Goal: Task Accomplishment & Management: Use online tool/utility

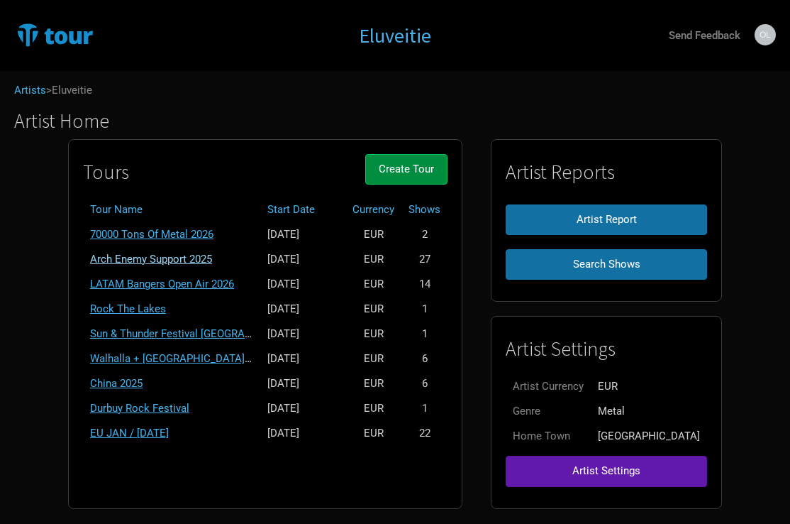
click at [145, 258] on link "Arch Enemy Support 2025" at bounding box center [151, 259] width 122 height 13
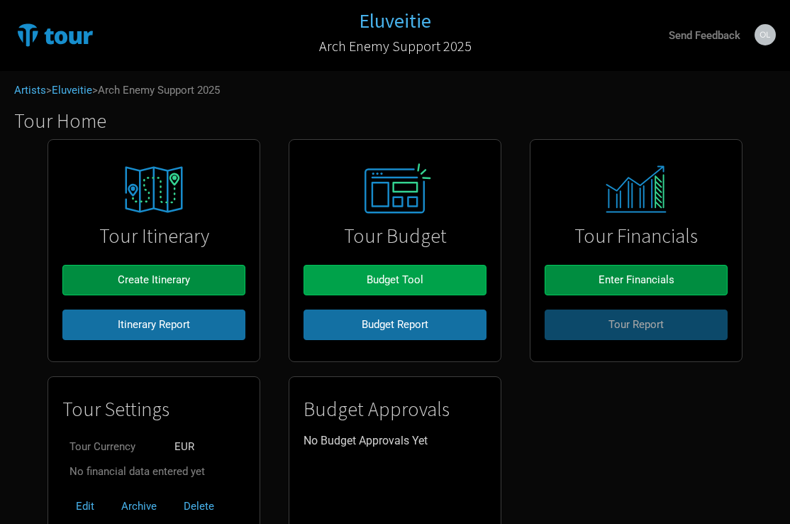
click at [402, 282] on span "Budget Tool" at bounding box center [395, 279] width 57 height 13
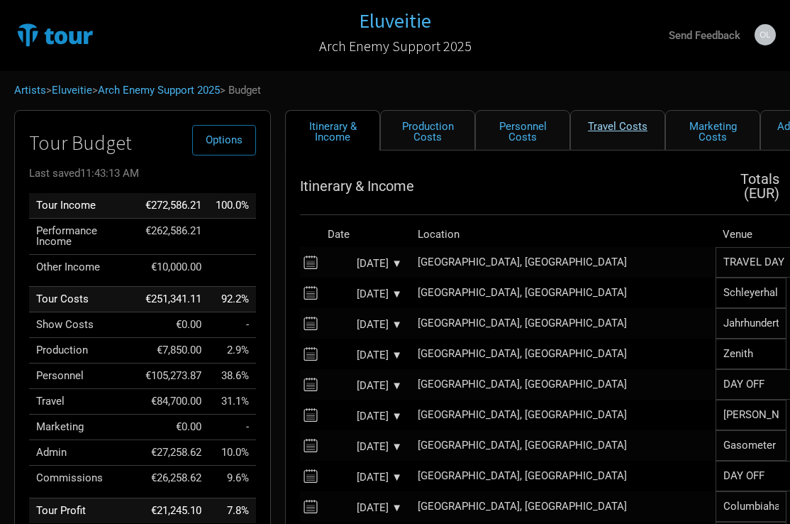
click at [604, 132] on link "Travel Costs" at bounding box center [617, 130] width 95 height 40
select select "EUR"
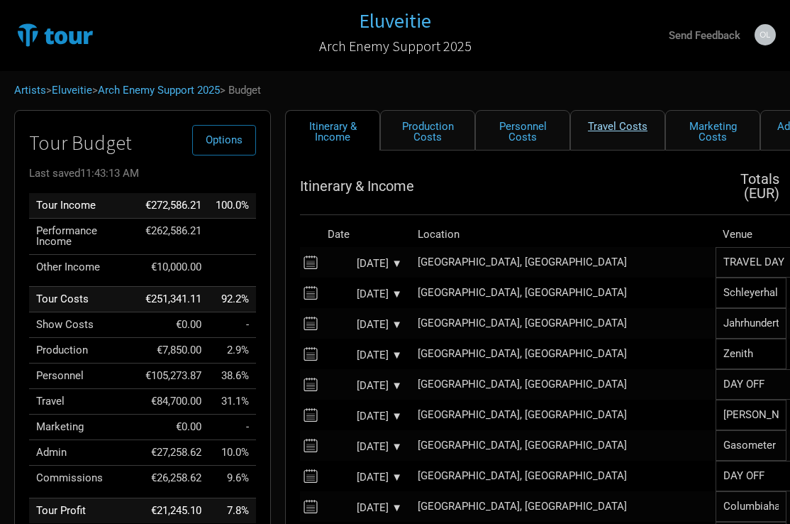
select select "EUR"
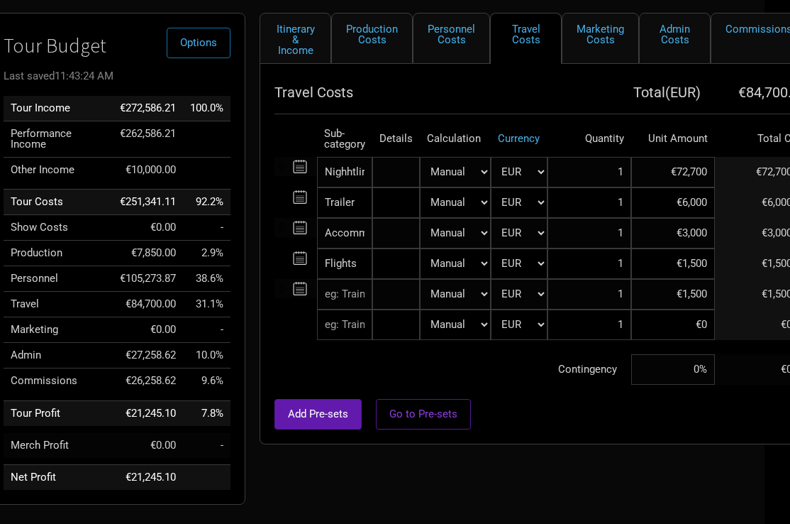
scroll to position [96, 26]
click at [342, 209] on input "Trailer" at bounding box center [344, 203] width 55 height 31
click at [324, 357] on td "Contingency" at bounding box center [453, 370] width 357 height 31
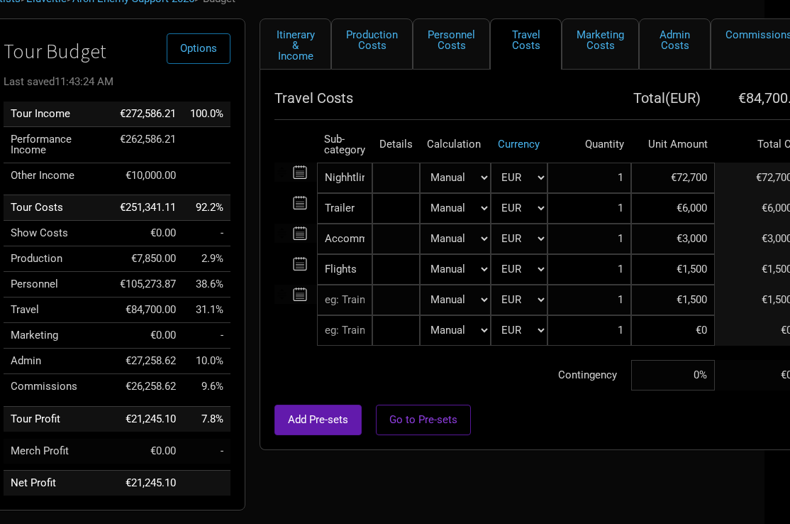
scroll to position [94, 26]
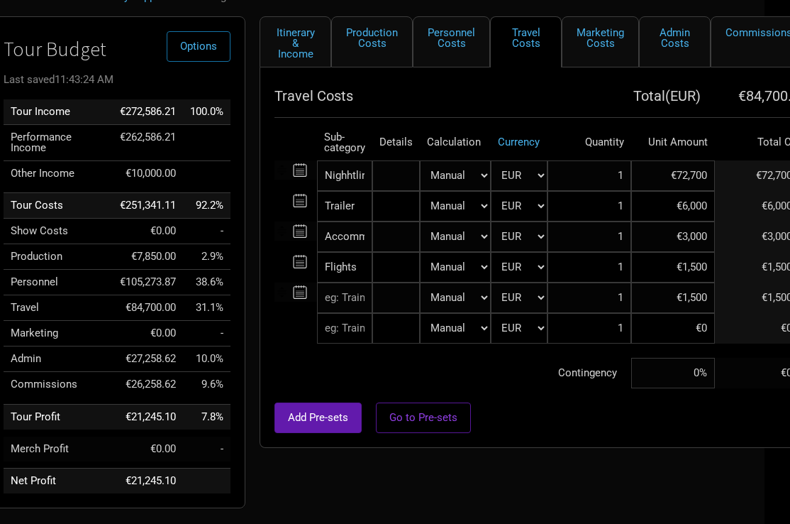
click at [350, 303] on input "text" at bounding box center [344, 297] width 55 height 31
type input "Truck"
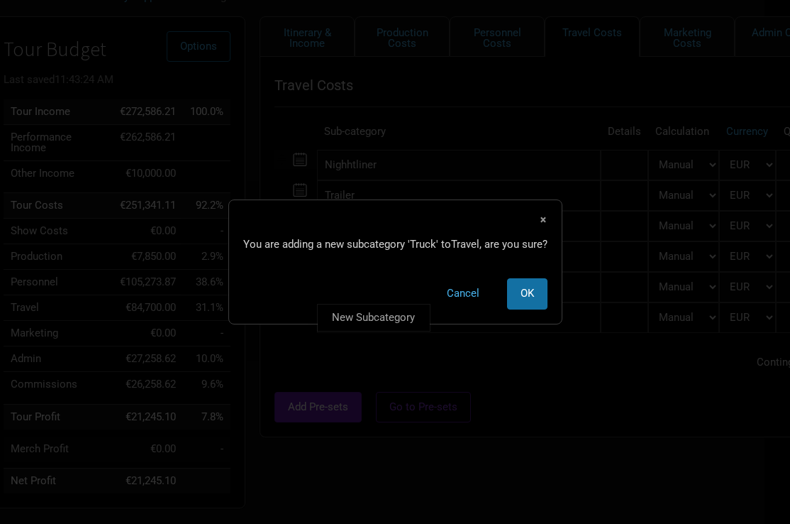
click at [485, 377] on tbody "Nighhtliner 1 selection Manual # of Shows # of Show Days # of Non-Show Days # o…" at bounding box center [663, 264] width 776 height 228
click at [542, 217] on span "×" at bounding box center [543, 219] width 9 height 16
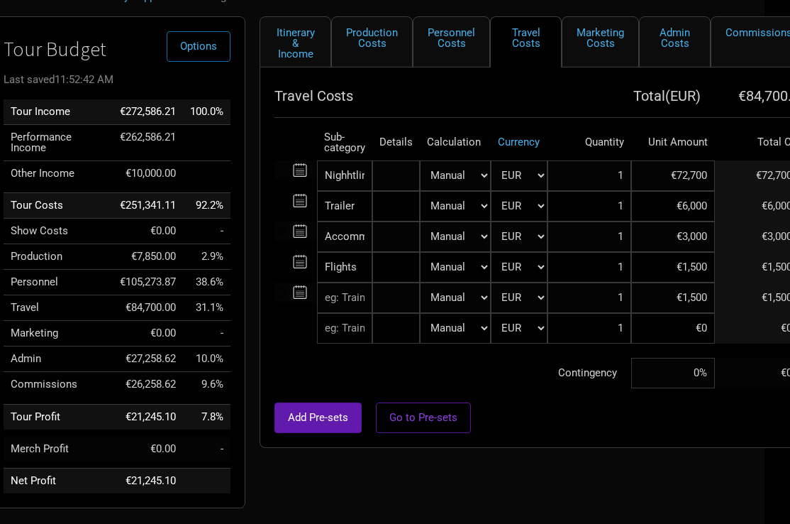
click at [341, 304] on input "text" at bounding box center [344, 297] width 55 height 31
type input "Truck"
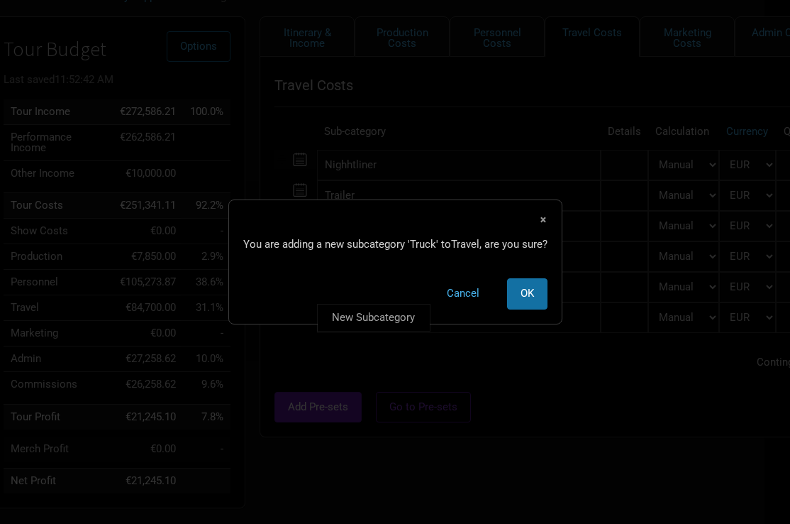
click at [341, 348] on tbody "Nighhtliner 1 selection Manual # of Shows # of Show Days # of Non-Show Days # o…" at bounding box center [663, 264] width 776 height 228
click at [529, 295] on span "OK" at bounding box center [527, 293] width 13 height 13
select select "EUR"
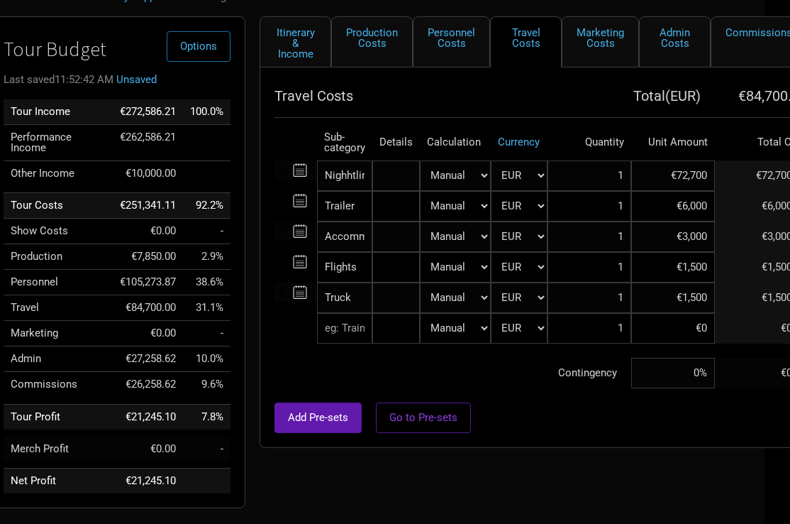
click at [666, 303] on input "€1,500" at bounding box center [673, 297] width 84 height 31
click at [673, 302] on input "€1,500" at bounding box center [673, 297] width 84 height 31
click at [687, 302] on input "€1,500" at bounding box center [673, 297] width 84 height 31
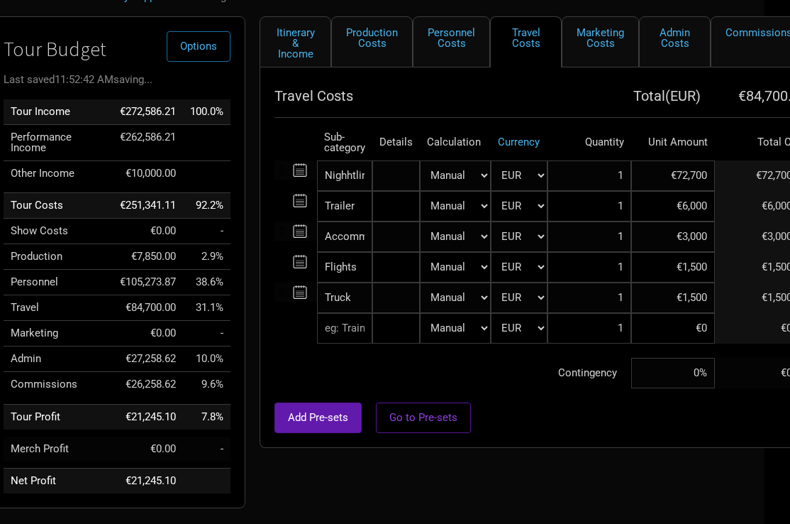
click at [687, 302] on input "€1,500" at bounding box center [673, 297] width 84 height 31
type input "€20,000"
click at [544, 389] on div at bounding box center [579, 395] width 609 height 14
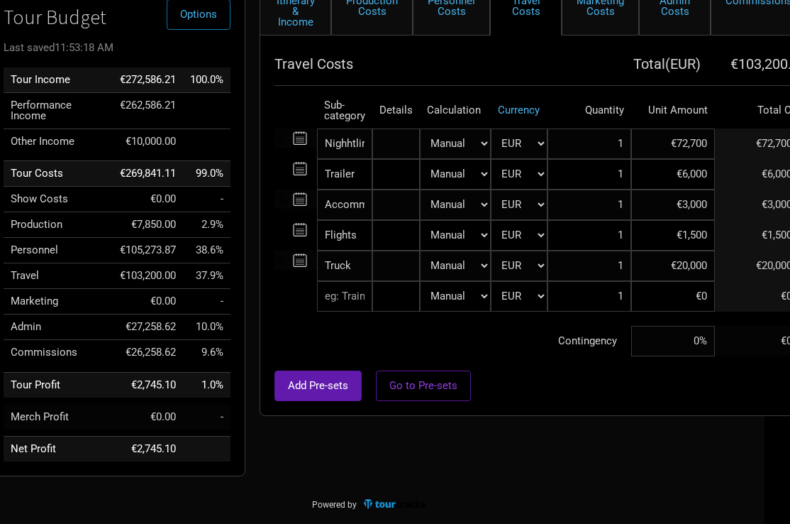
scroll to position [126, 26]
click at [349, 294] on input "text" at bounding box center [344, 296] width 55 height 31
type input "Bra"
type input "Brav"
type input "Brava"
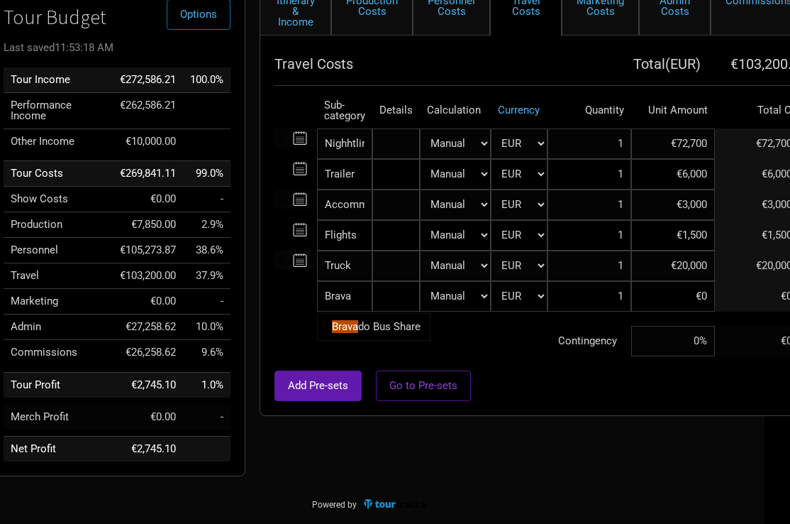
type input "Bravad"
type input "Bravado"
type input "Bravado Truck Share"
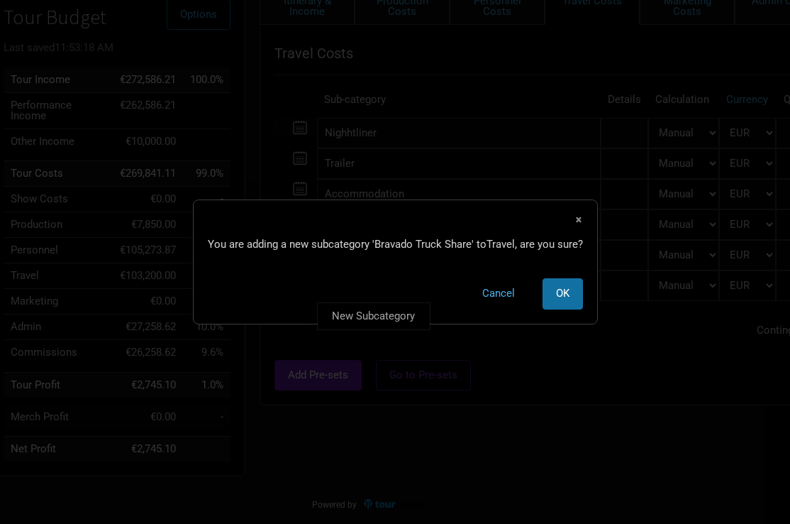
click at [663, 301] on tr "Bravado Truck Share New Subcategory New Subcategory × You are adding a new subc…" at bounding box center [663, 285] width 776 height 31
click at [548, 292] on button "OK" at bounding box center [563, 293] width 40 height 31
select select "EUR"
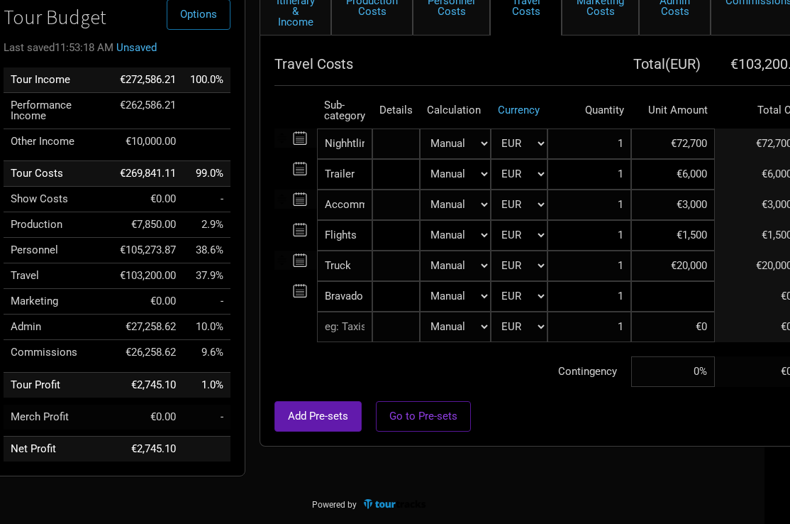
click at [690, 302] on input at bounding box center [673, 296] width 84 height 31
click at [501, 375] on td "Contingency" at bounding box center [453, 371] width 357 height 31
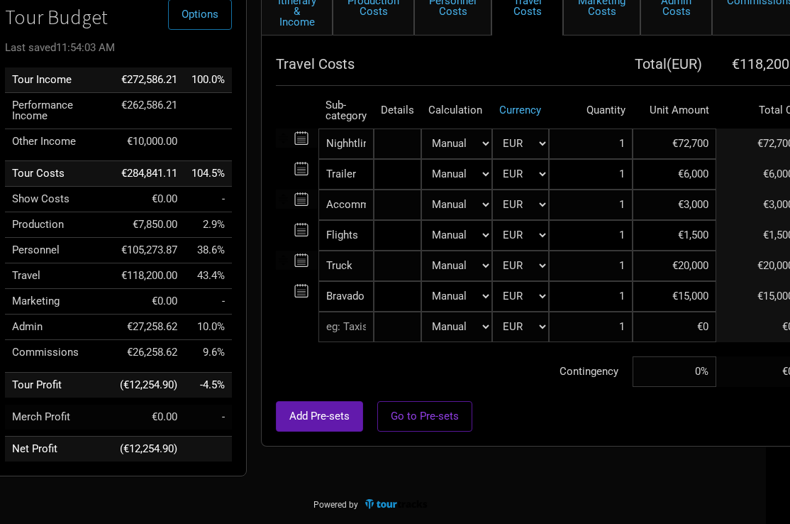
scroll to position [126, 24]
click at [666, 300] on input "€15,000" at bounding box center [675, 296] width 84 height 31
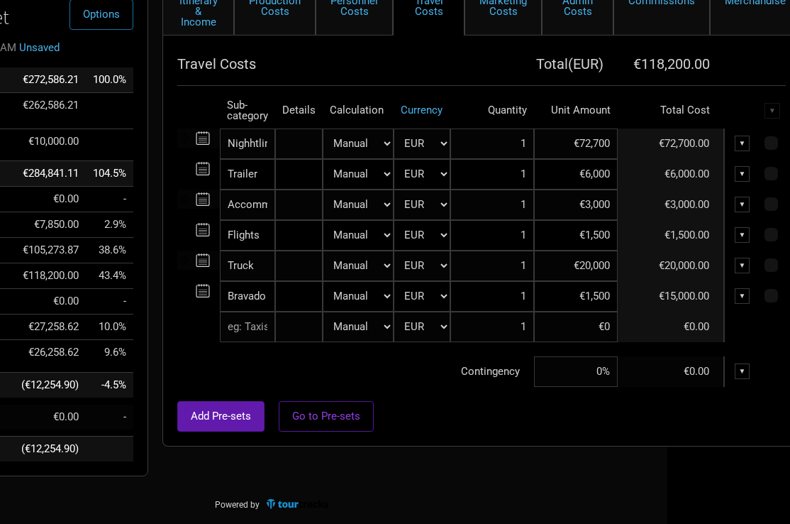
scroll to position [126, 123]
type input "€1"
type input "-€15,000"
click at [450, 390] on div at bounding box center [481, 394] width 609 height 14
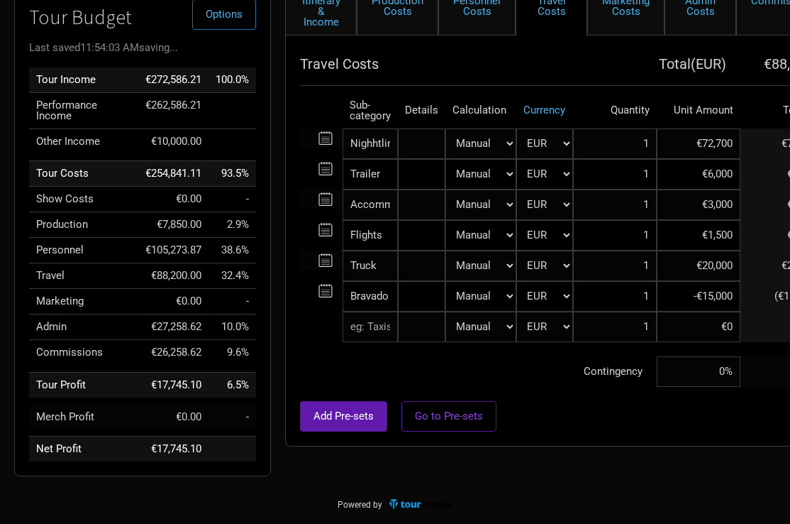
scroll to position [126, 0]
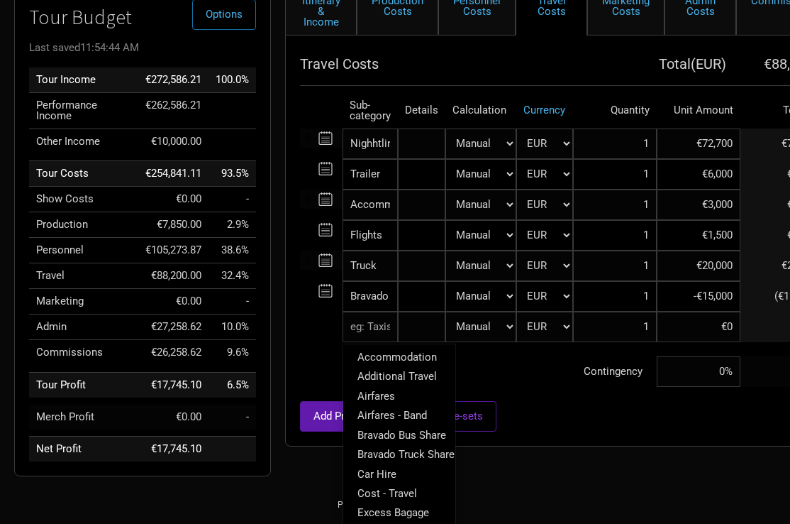
click at [364, 331] on input "text" at bounding box center [370, 326] width 55 height 31
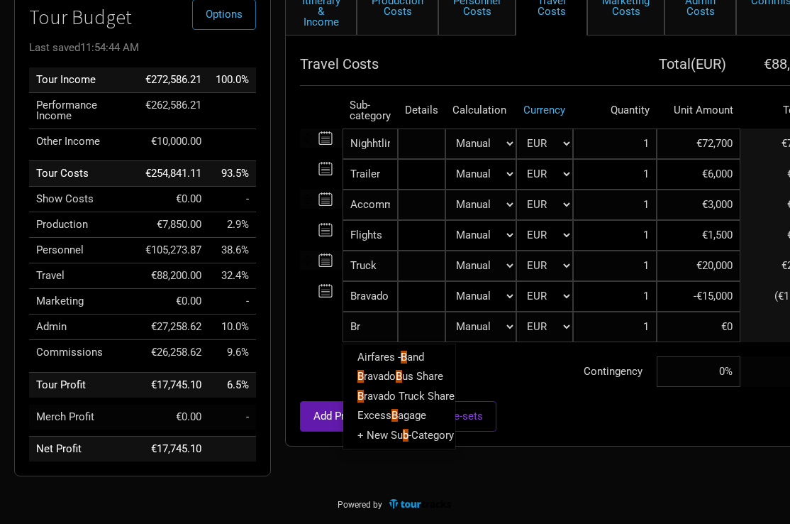
type input "Bra"
type input "Brav"
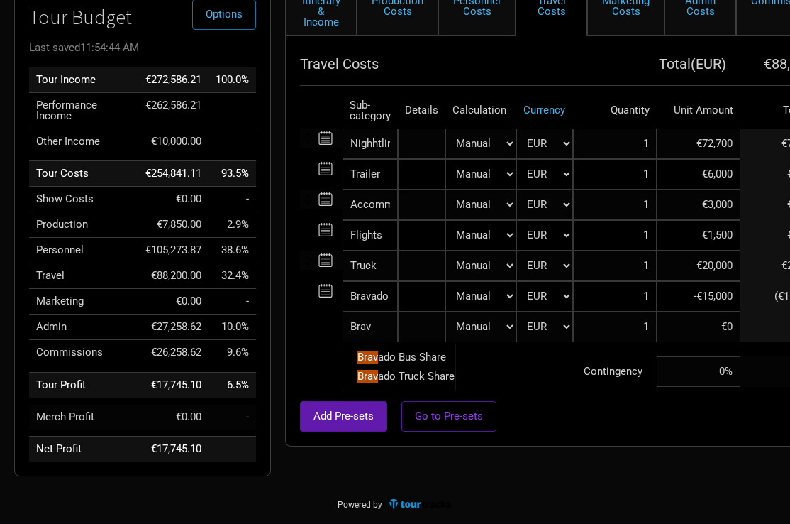
type input "Brava"
type input "Bravad"
type input "Bravado"
type input "Bravado Nightliner Share"
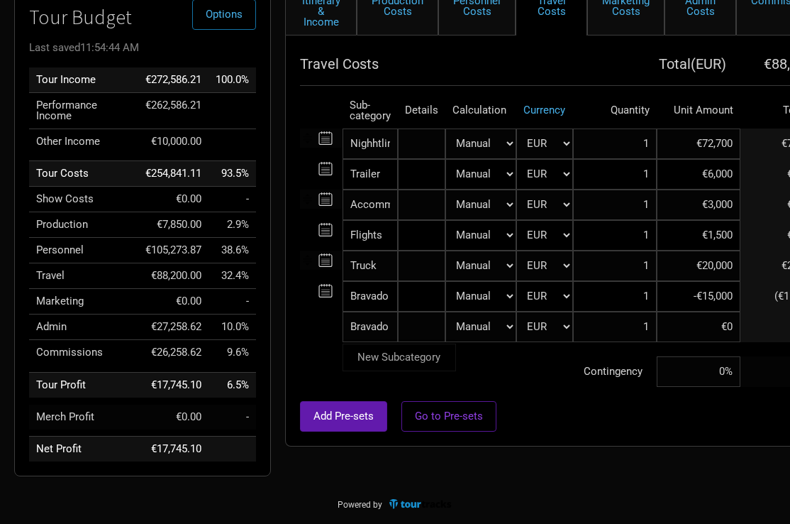
click at [466, 372] on tbody "Nighhtliner 1 selection Manual # of Shows # of Show Days # of Non-Show Days # o…" at bounding box center [604, 257] width 609 height 258
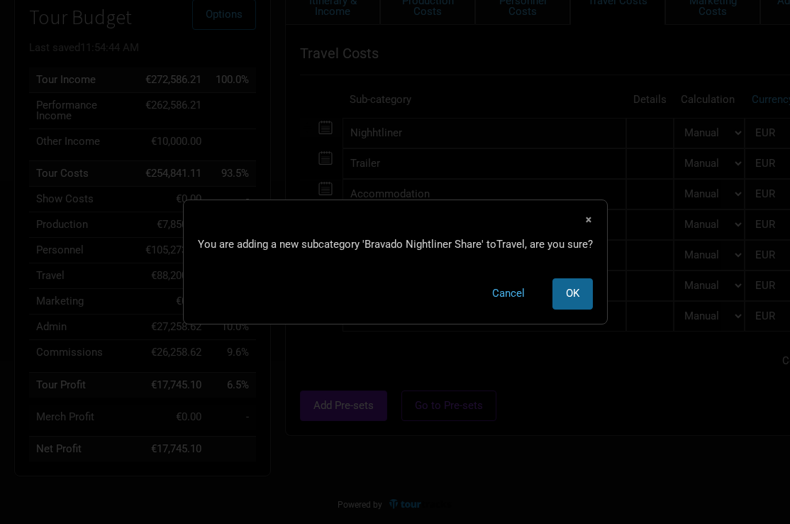
click at [568, 294] on span "OK" at bounding box center [572, 293] width 13 height 13
select select "EUR"
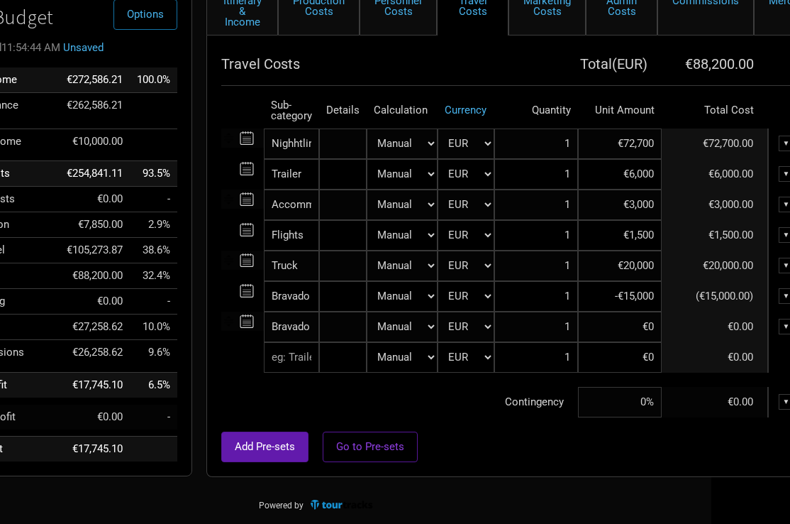
scroll to position [126, 80]
click at [627, 331] on input at bounding box center [619, 326] width 84 height 31
click at [470, 421] on div at bounding box center [524, 424] width 609 height 14
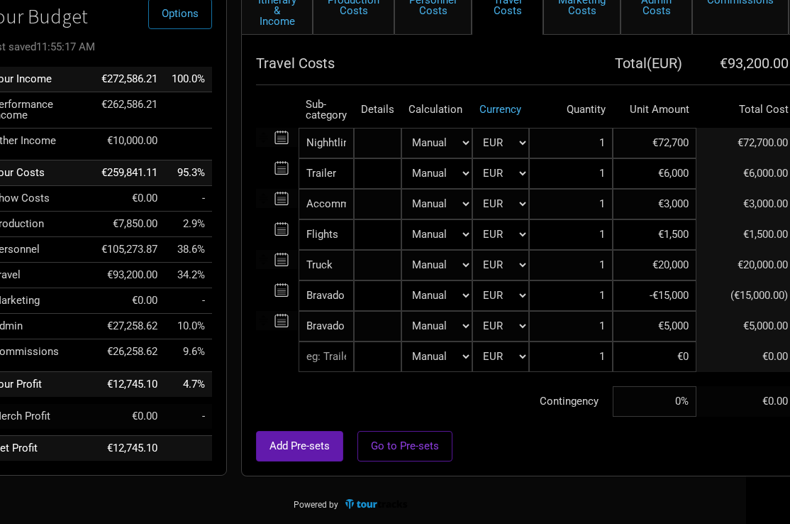
scroll to position [126, 59]
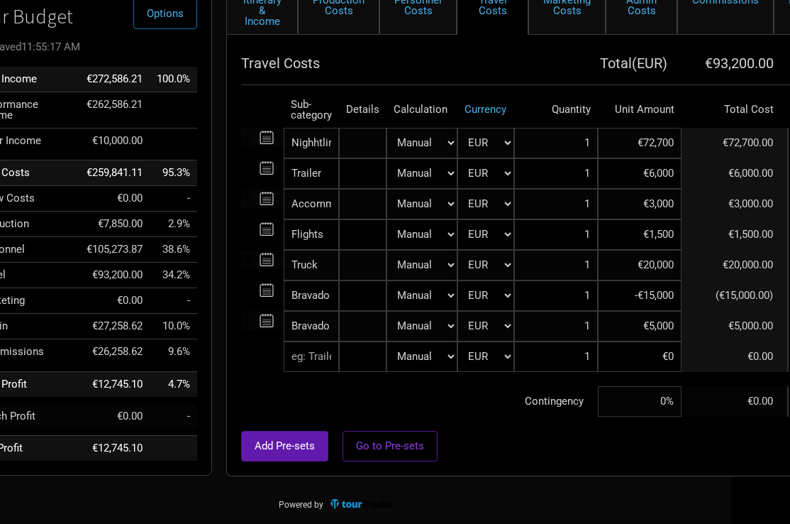
click at [666, 326] on input "€5,000" at bounding box center [640, 326] width 84 height 31
type input "-€5,000"
click at [531, 411] on td "Contingency" at bounding box center [419, 401] width 357 height 31
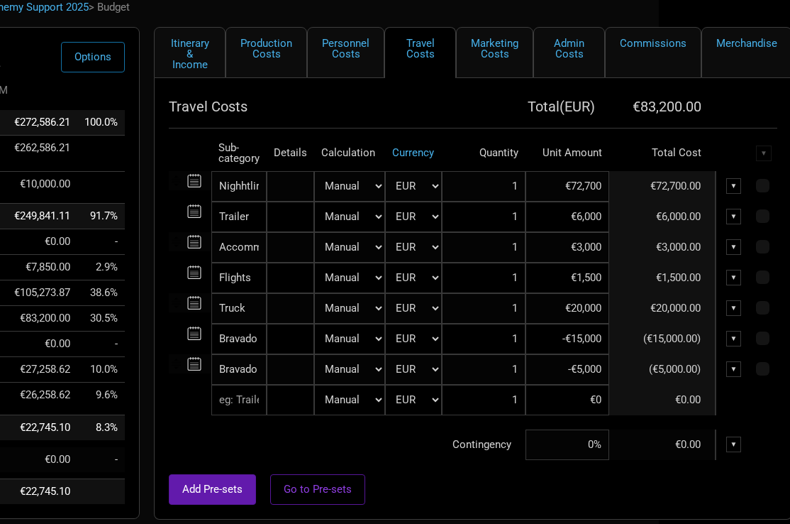
scroll to position [83, 133]
click at [729, 215] on div "▼" at bounding box center [733, 217] width 16 height 16
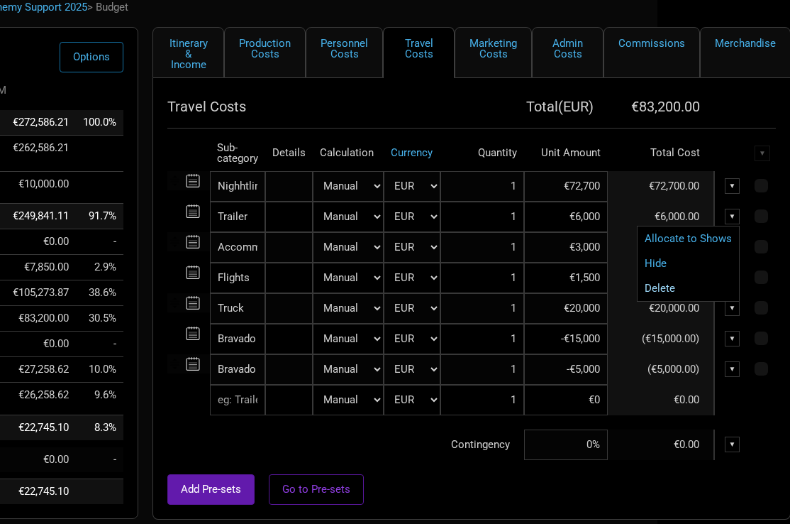
click at [674, 289] on link "Delete" at bounding box center [688, 288] width 87 height 11
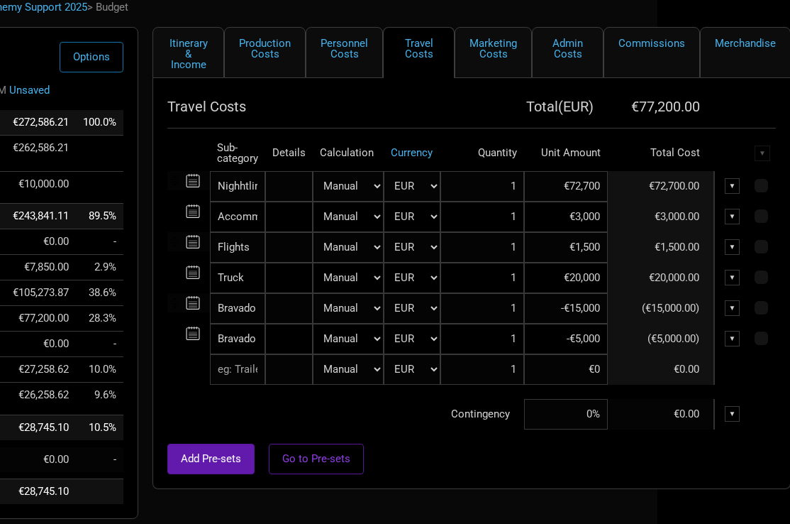
click at [411, 421] on td "Contingency" at bounding box center [345, 414] width 357 height 31
click at [268, 56] on link "Production Costs" at bounding box center [265, 51] width 82 height 51
select select "Shows"
select select "EUR"
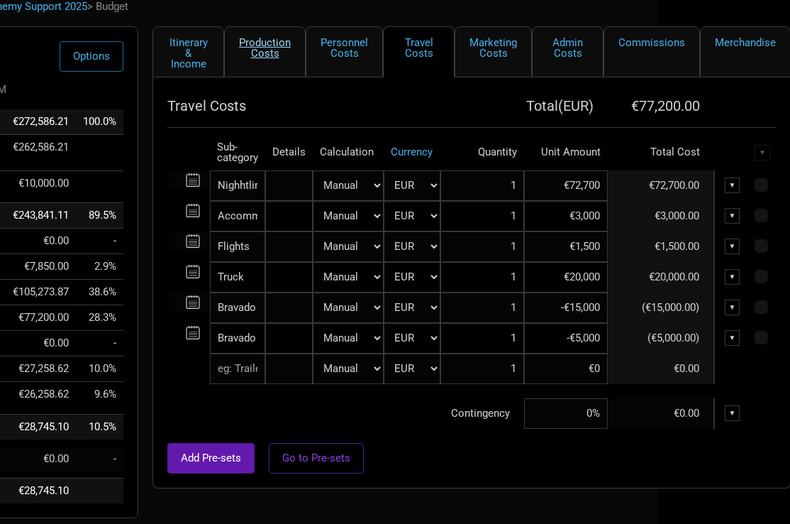
select select "EUR"
select select "Shows"
select select "EUR"
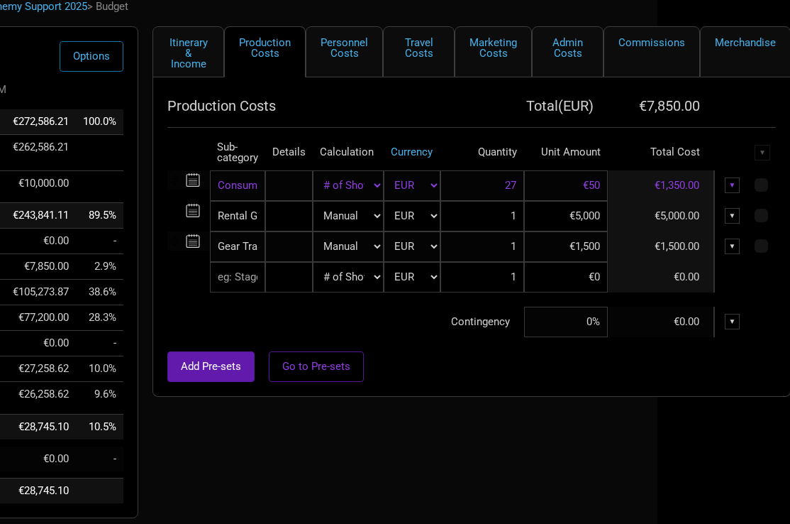
click at [568, 217] on input "€5,000" at bounding box center [566, 216] width 84 height 31
type input "€8,200"
click at [452, 347] on div at bounding box center [471, 344] width 609 height 14
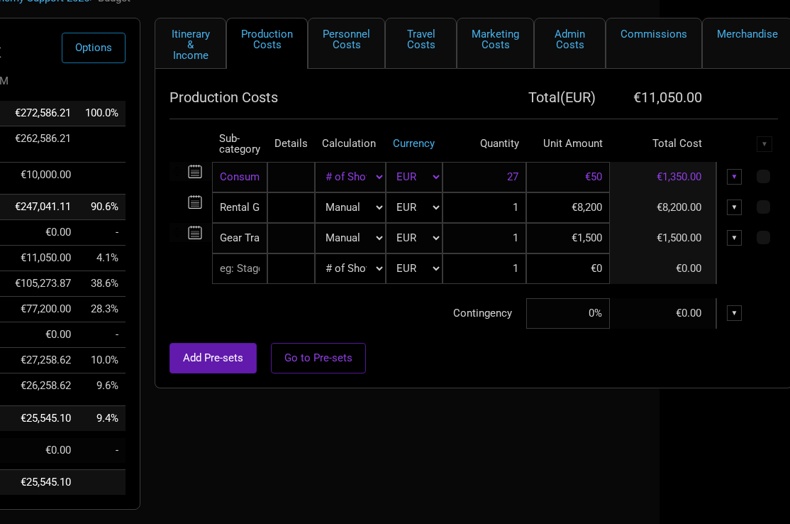
scroll to position [92, 121]
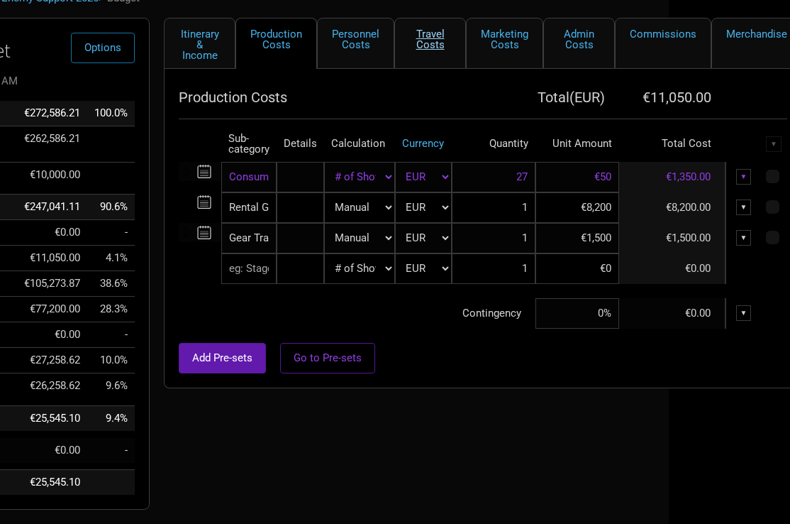
click at [432, 42] on link "Travel Costs" at bounding box center [430, 43] width 72 height 51
select select "EUR"
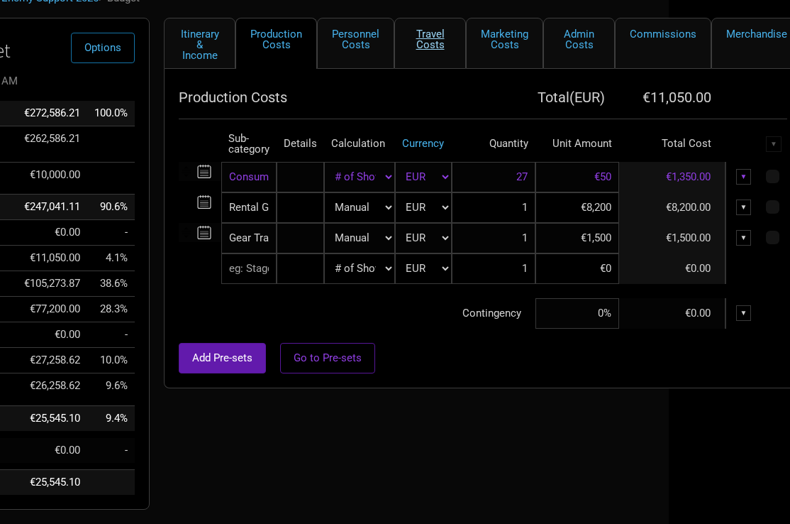
select select "EUR"
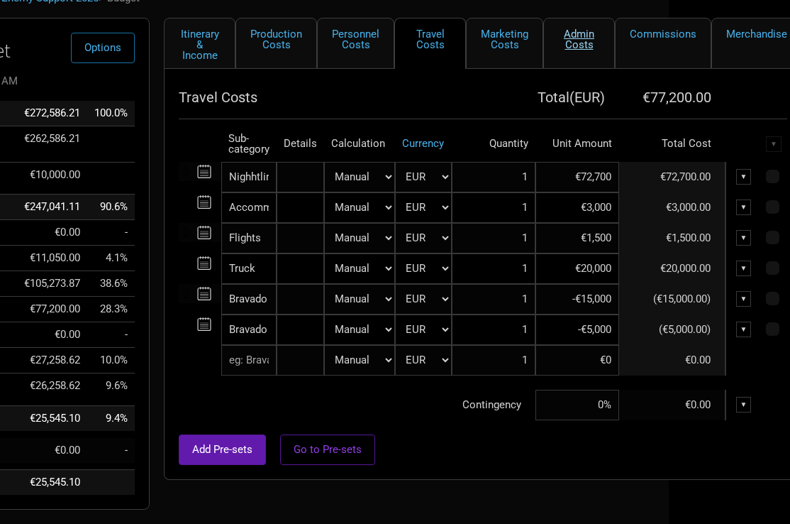
click at [570, 38] on link "Admin Costs" at bounding box center [579, 43] width 72 height 51
select select "% of Gross"
select select "EUR"
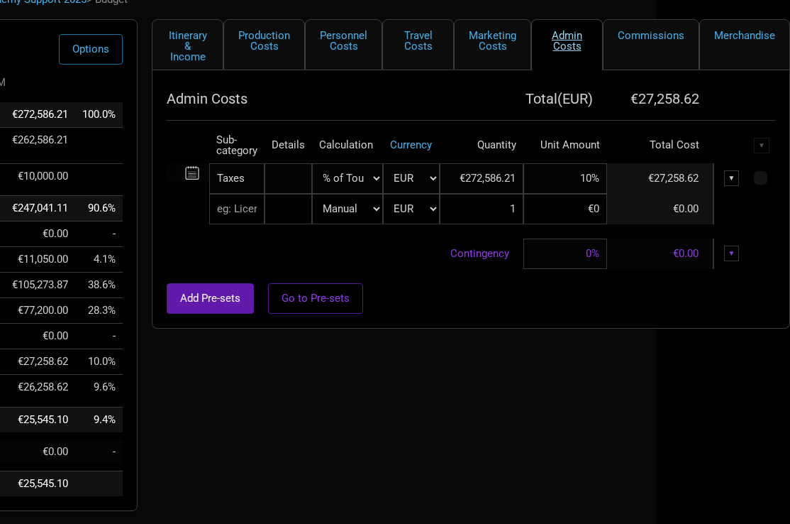
scroll to position [91, 133]
click at [726, 38] on link "Merchandise" at bounding box center [745, 44] width 91 height 51
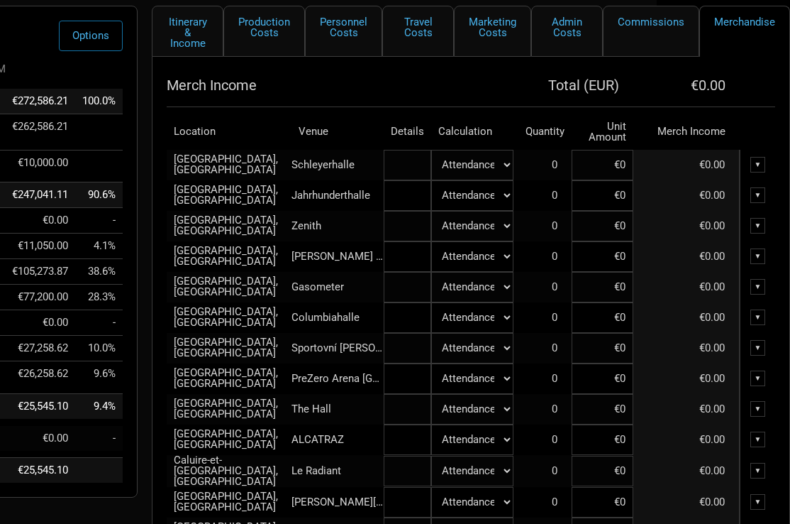
scroll to position [104, 133]
select select "Set Amount"
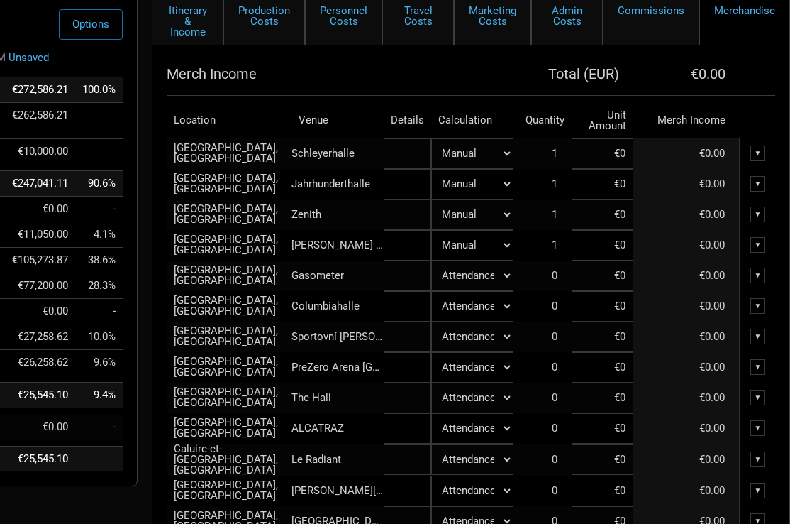
scroll to position [116, 133]
select select "Set Amount"
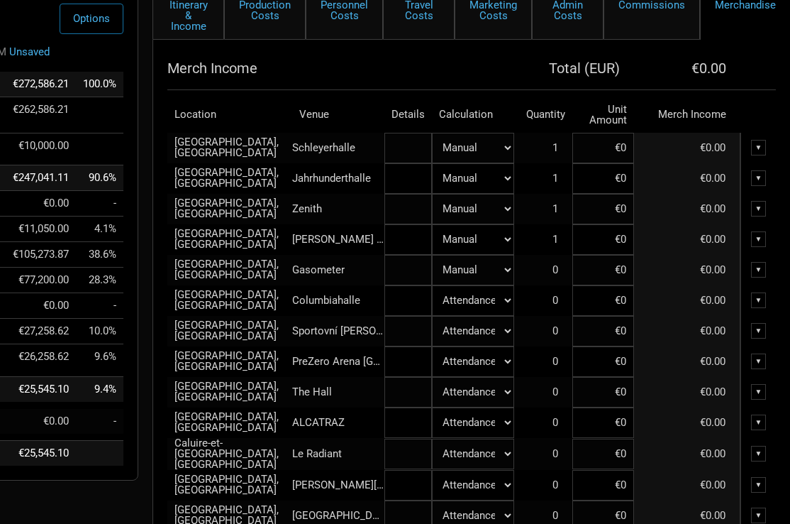
scroll to position [140, 133]
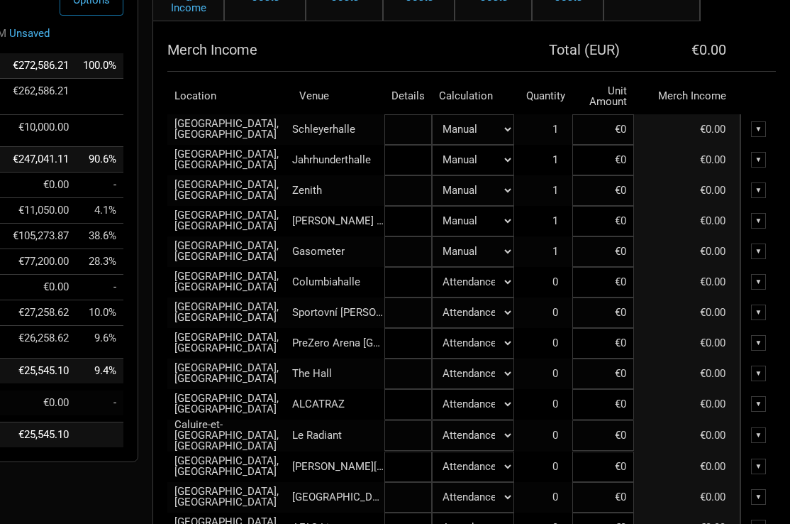
select select "Set Amount"
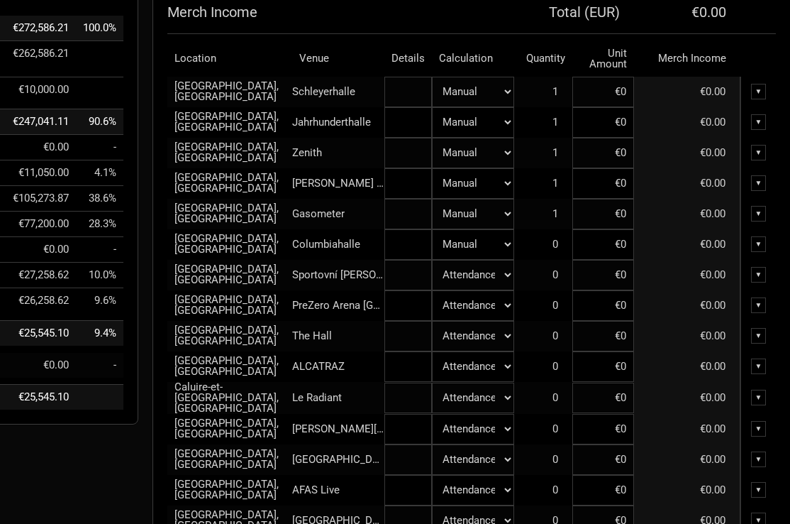
scroll to position [179, 133]
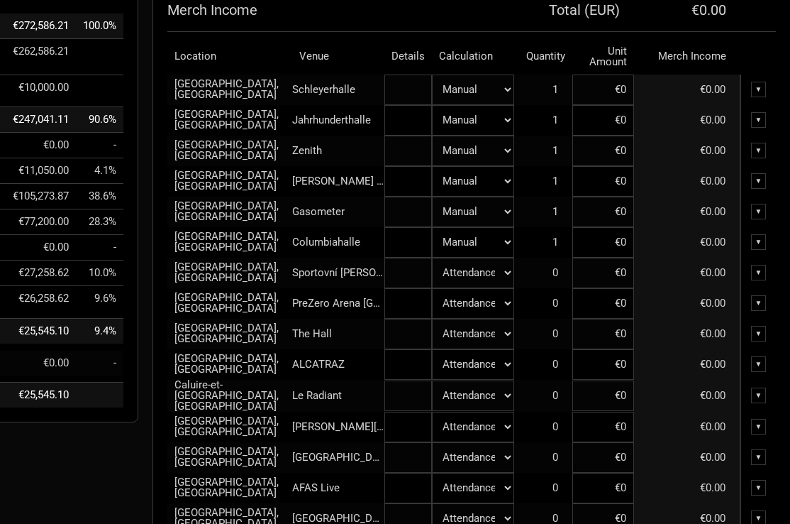
select select "Set Amount"
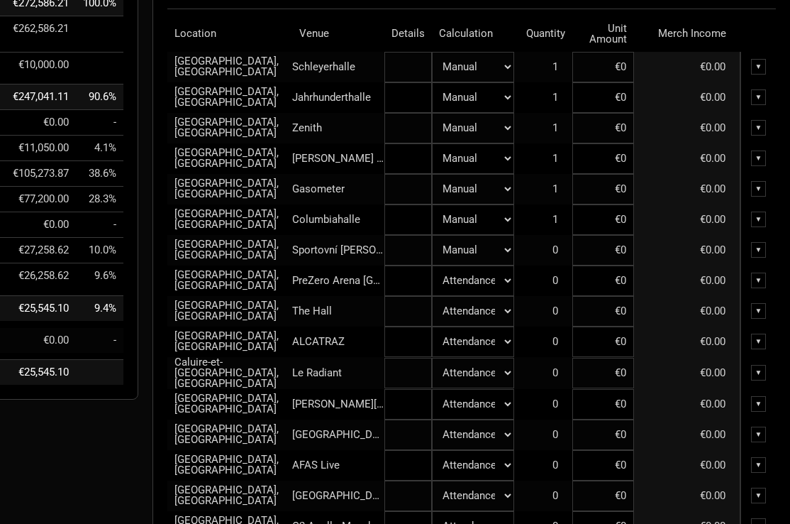
scroll to position [220, 133]
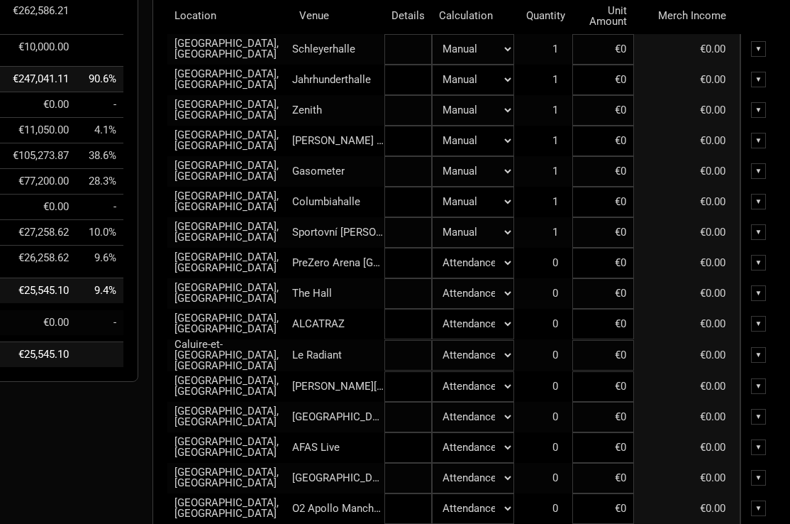
select select "Set Amount"
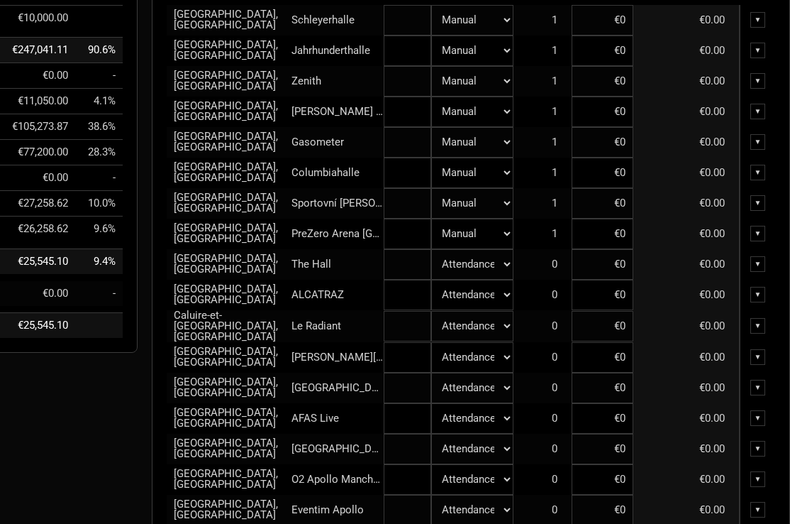
scroll to position [249, 133]
select select "Set Amount"
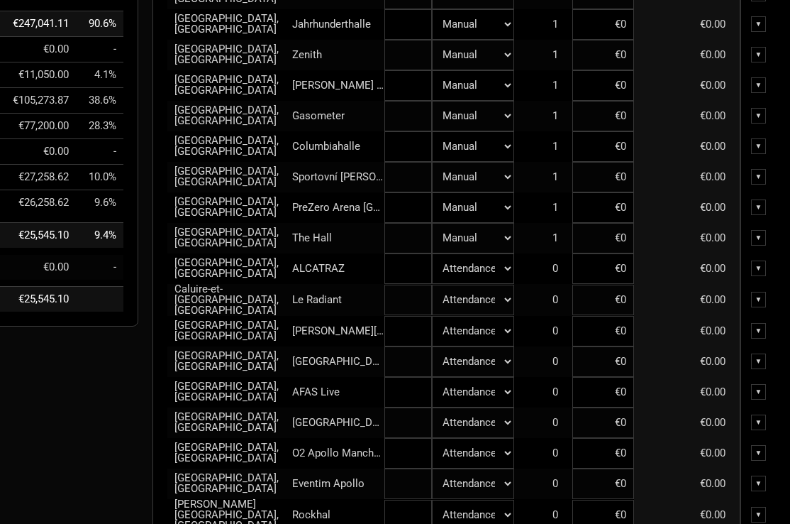
scroll to position [284, 133]
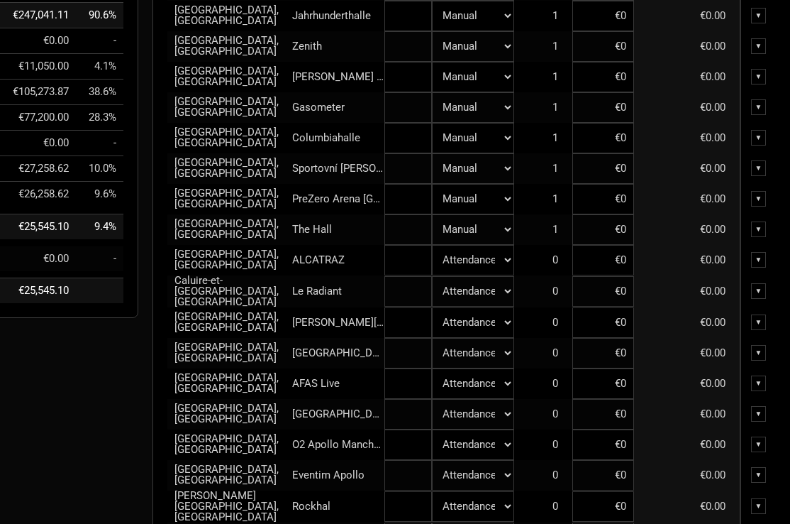
select select "Set Amount"
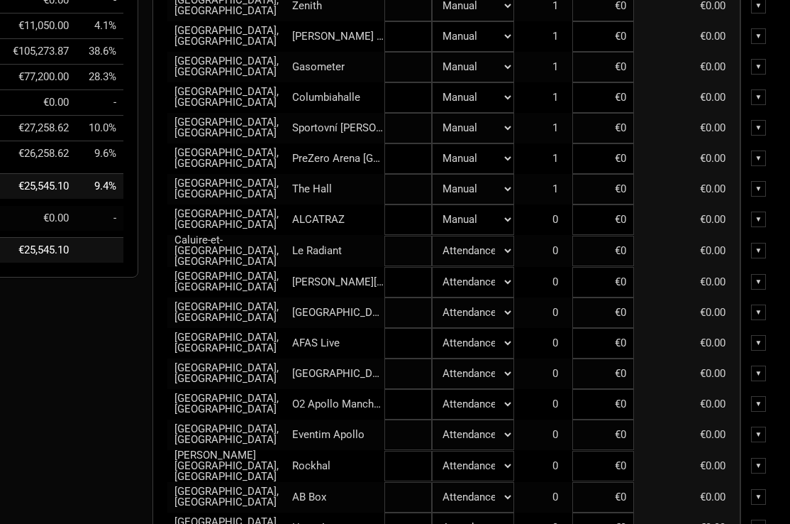
scroll to position [328, 133]
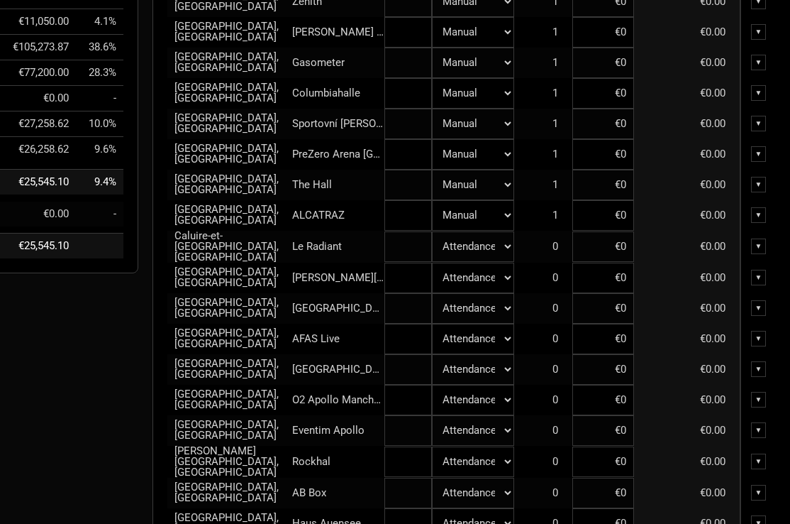
select select "Set Amount"
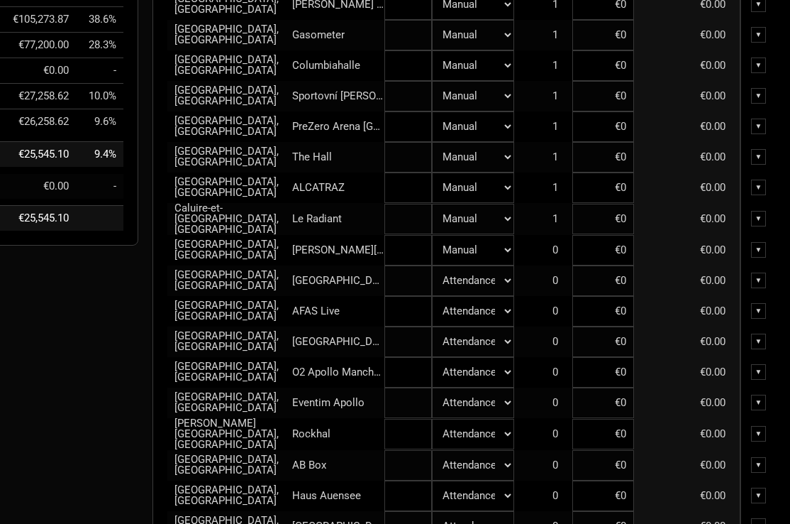
scroll to position [358, 133]
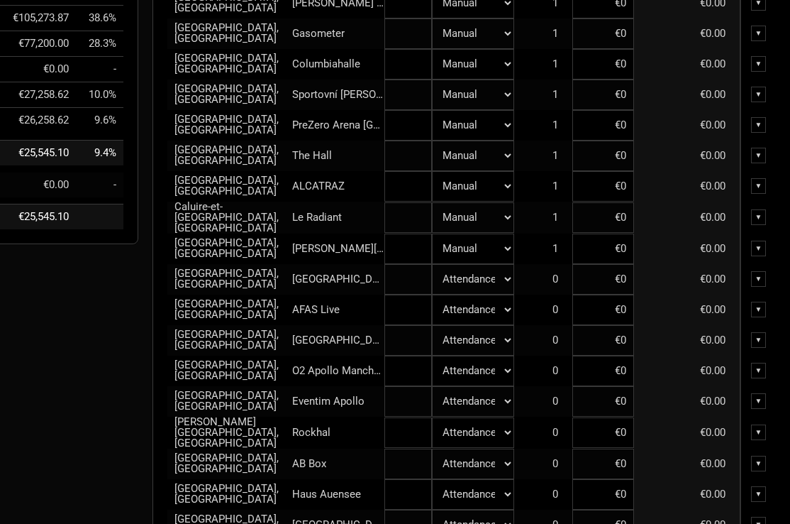
select select "Set Amount"
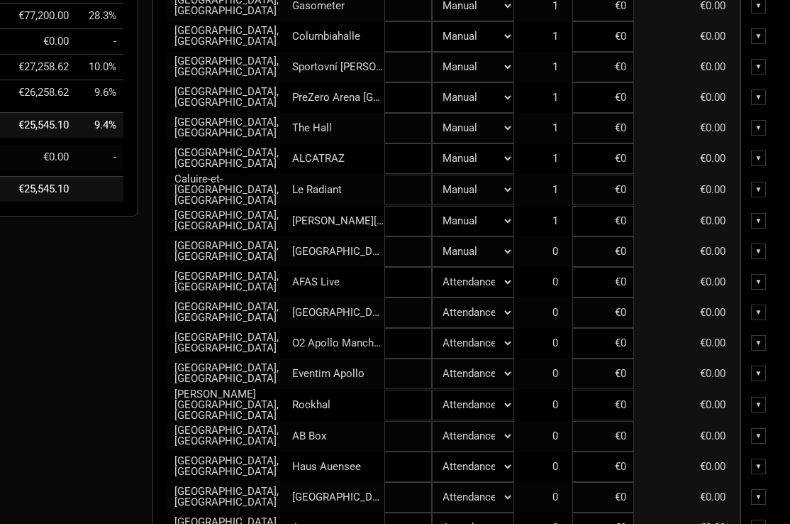
scroll to position [387, 133]
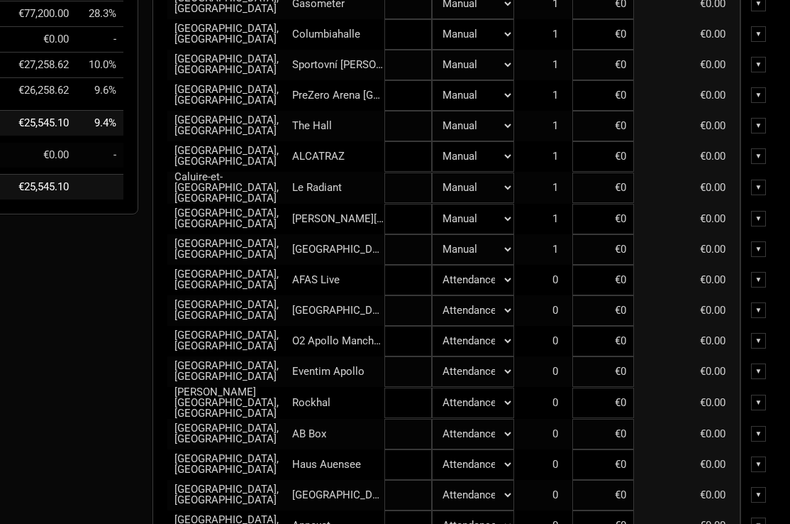
select select "Set Amount"
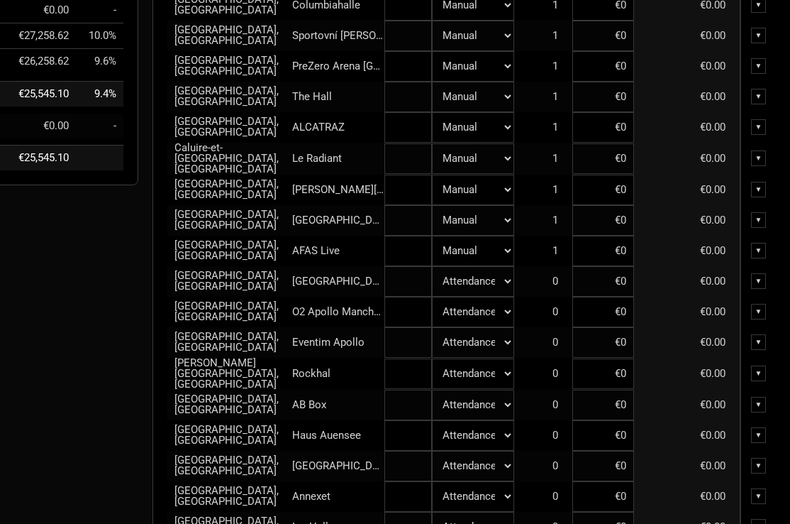
scroll to position [422, 133]
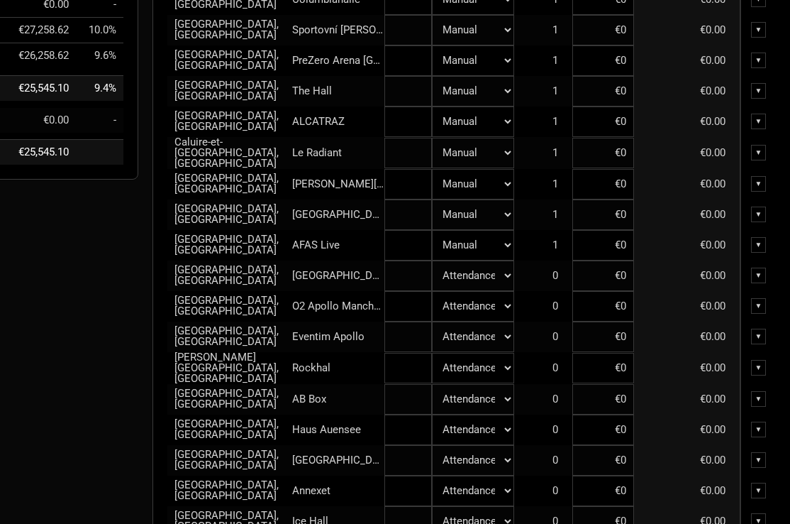
select select "Set Amount"
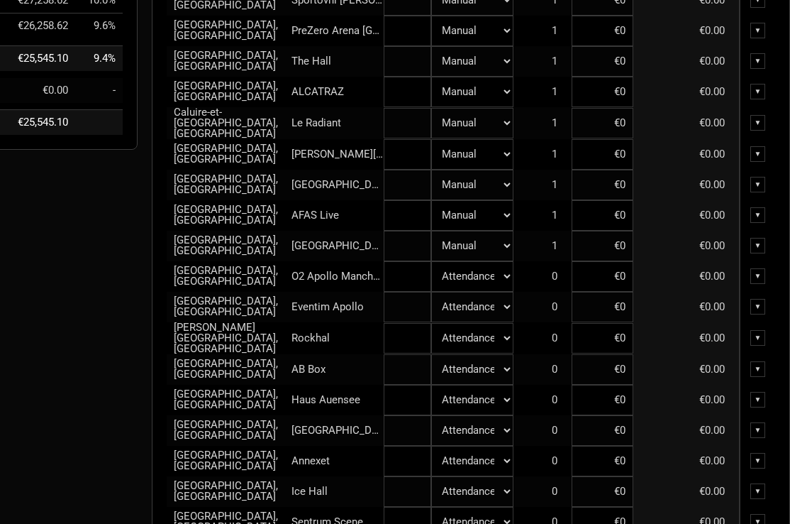
scroll to position [452, 133]
select select "Set Amount"
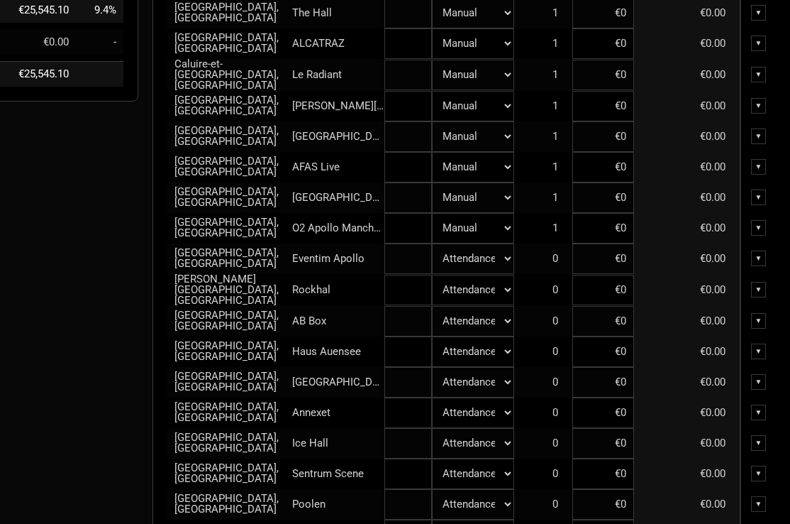
scroll to position [502, 133]
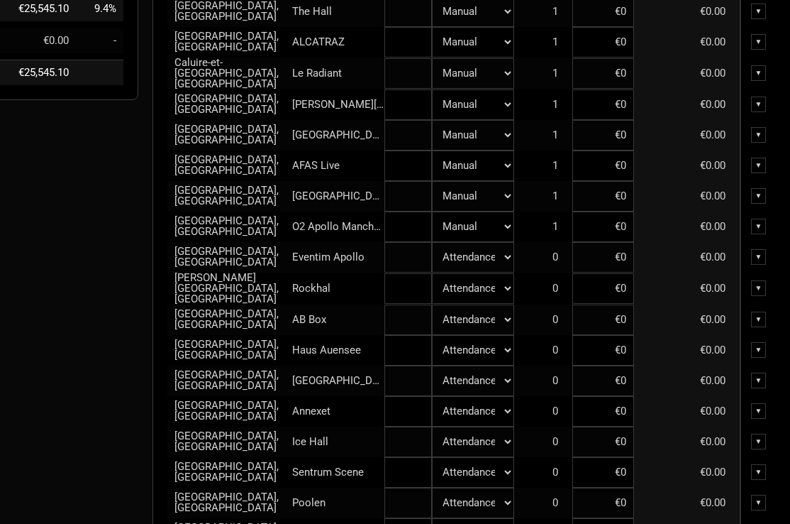
select select "Set Amount"
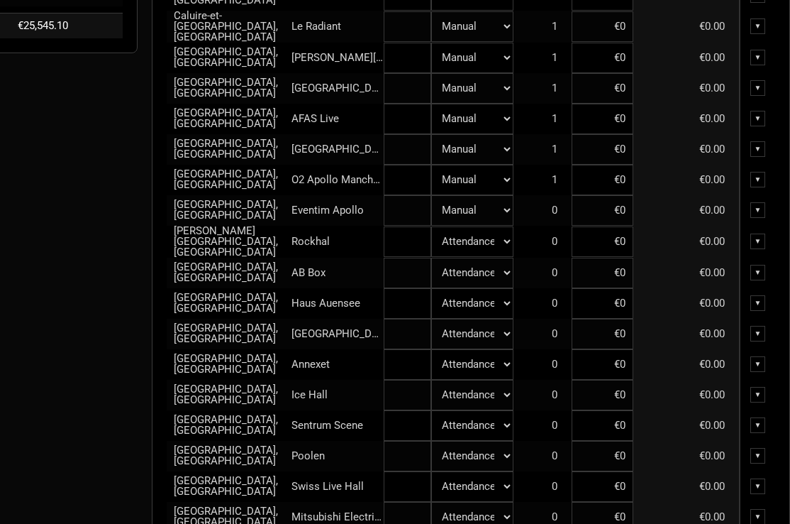
scroll to position [548, 133]
select select "Set Amount"
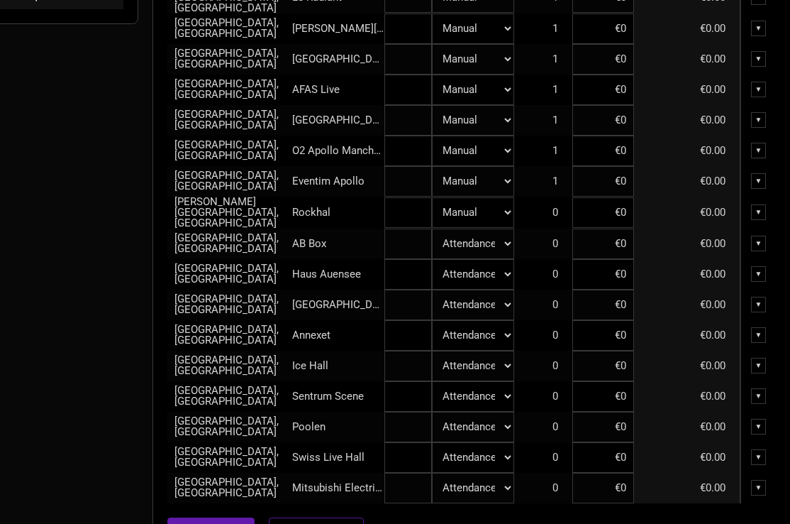
scroll to position [582, 133]
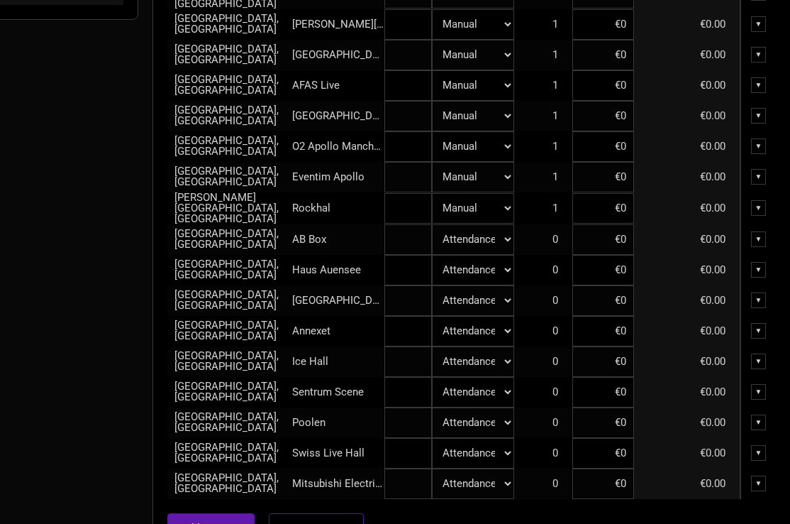
select select "Set Amount"
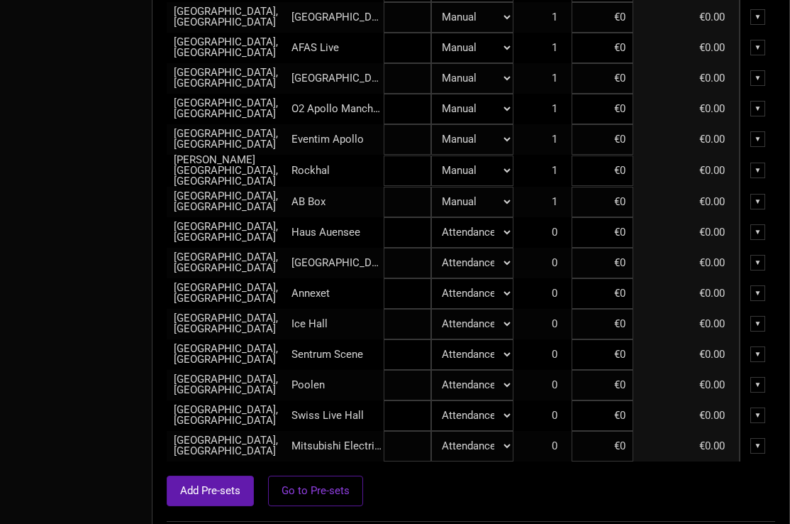
scroll to position [619, 133]
select select "Set Amount"
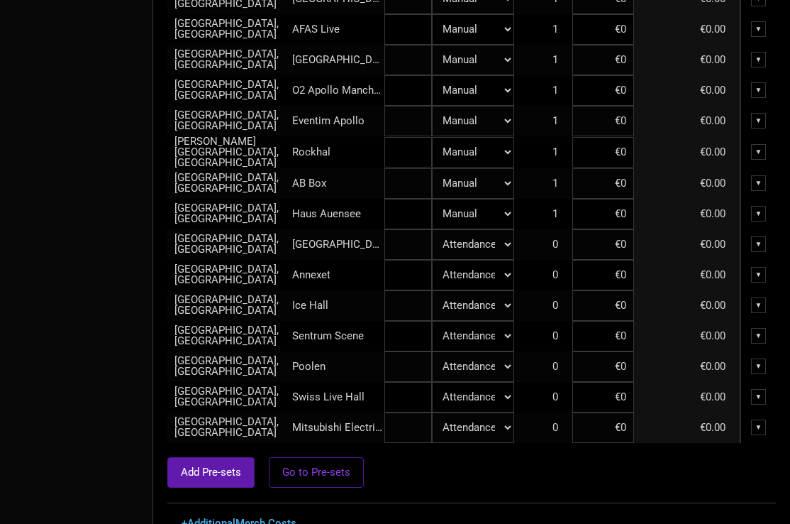
scroll to position [639, 133]
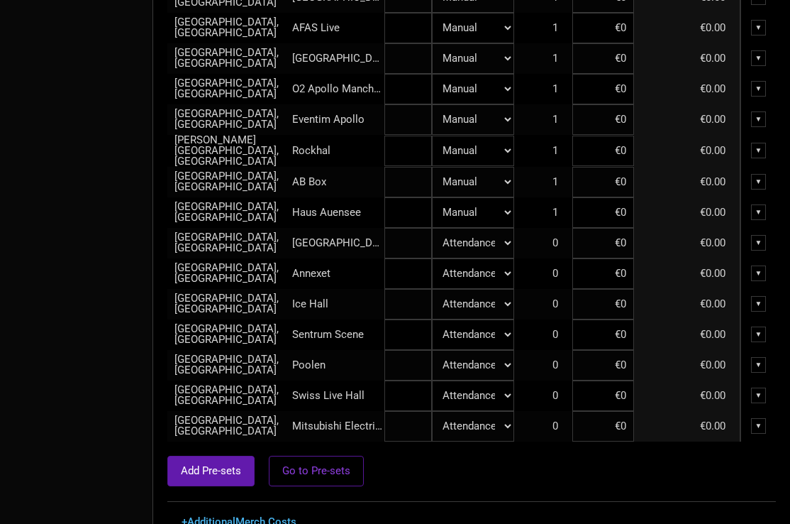
select select "Set Amount"
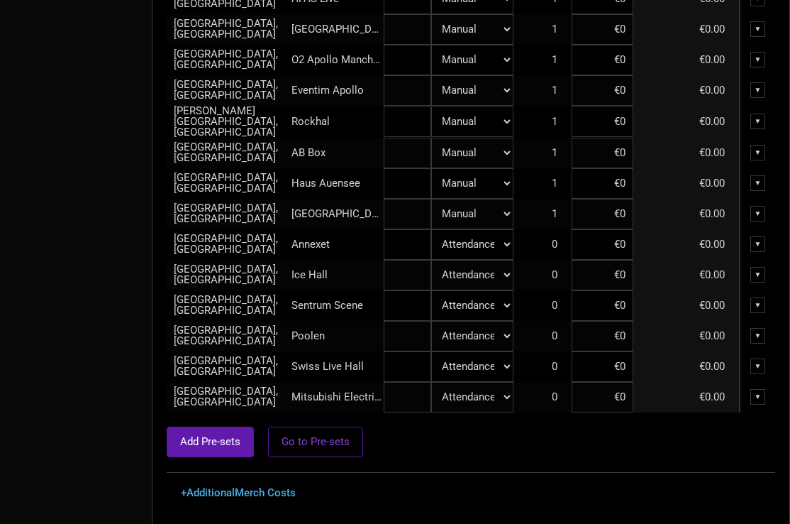
scroll to position [668, 133]
select select "Set Amount"
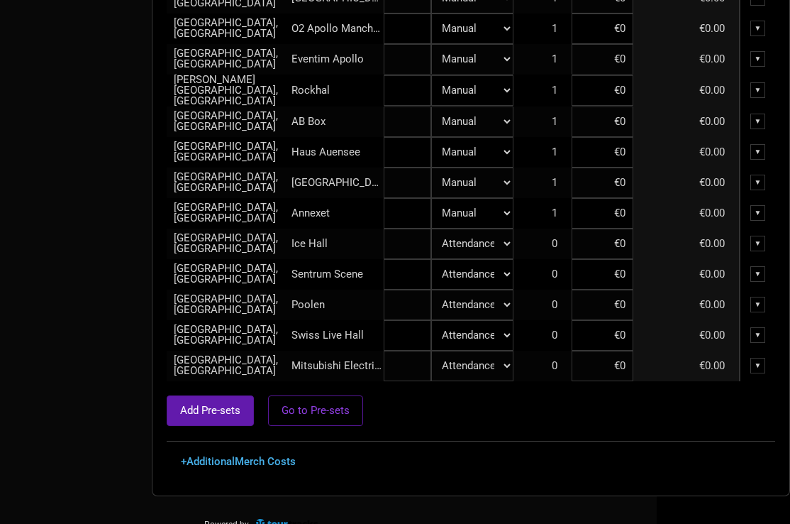
scroll to position [699, 133]
select select "Set Amount"
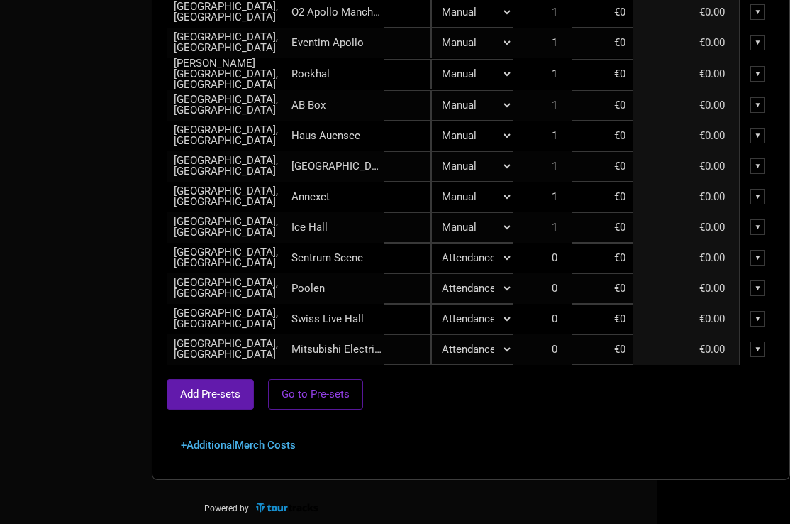
scroll to position [716, 133]
select select "Set Amount"
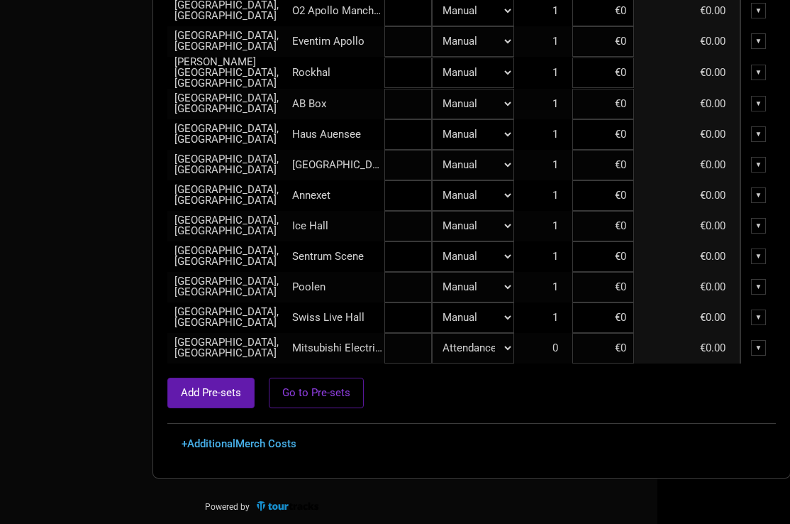
scroll to position [717, 133]
select select "Set Amount"
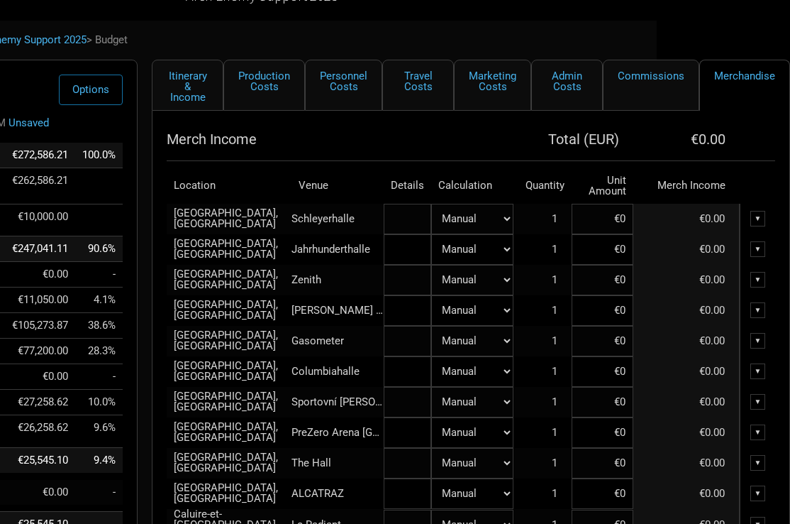
scroll to position [50, 133]
click at [607, 220] on input at bounding box center [604, 219] width 62 height 31
type input "€1,800"
click at [650, 228] on td "€1,800.00" at bounding box center [687, 219] width 106 height 31
drag, startPoint x: 600, startPoint y: 221, endPoint x: 635, endPoint y: 223, distance: 34.9
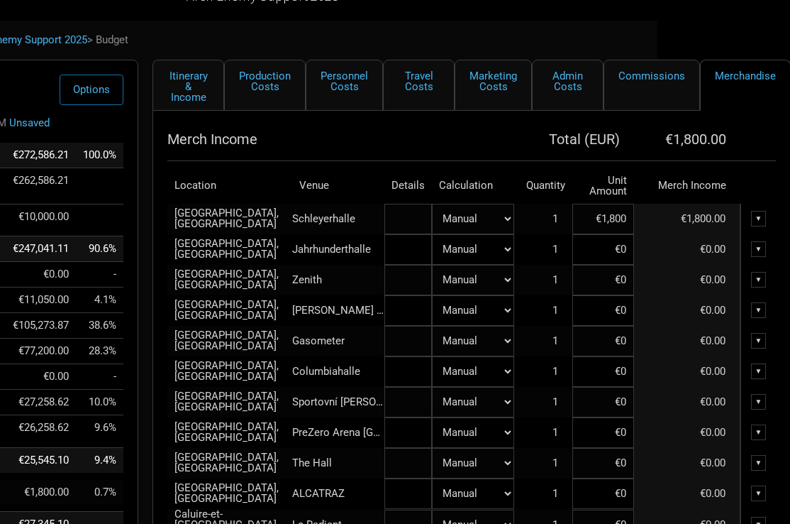
click at [635, 223] on tr "[GEOGRAPHIC_DATA], [GEOGRAPHIC_DATA] Schleyerhalle Attendance Manual % of Perfo…" at bounding box center [471, 219] width 609 height 31
click at [612, 251] on input at bounding box center [604, 249] width 62 height 31
paste input "€1,800"
type input "€1,800"
click at [612, 282] on input at bounding box center [604, 280] width 62 height 31
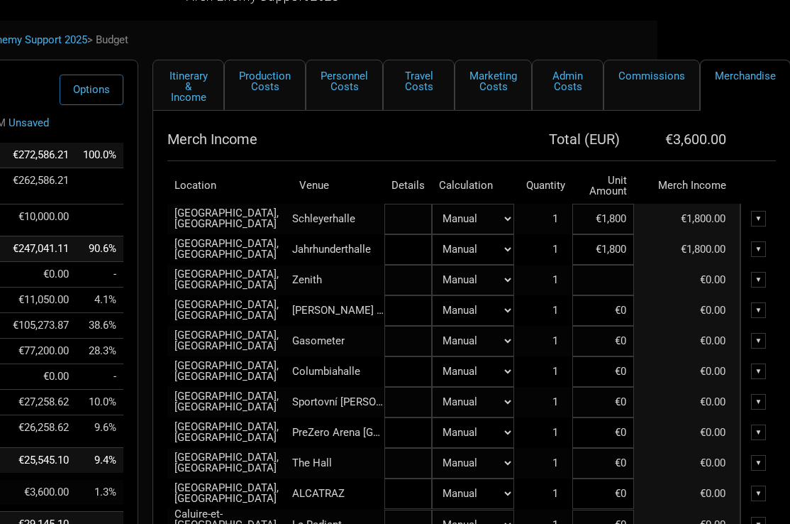
paste input "€1,800"
type input "€1,800"
click at [612, 319] on input at bounding box center [604, 310] width 62 height 31
paste input "€1,800"
type input "€1,800"
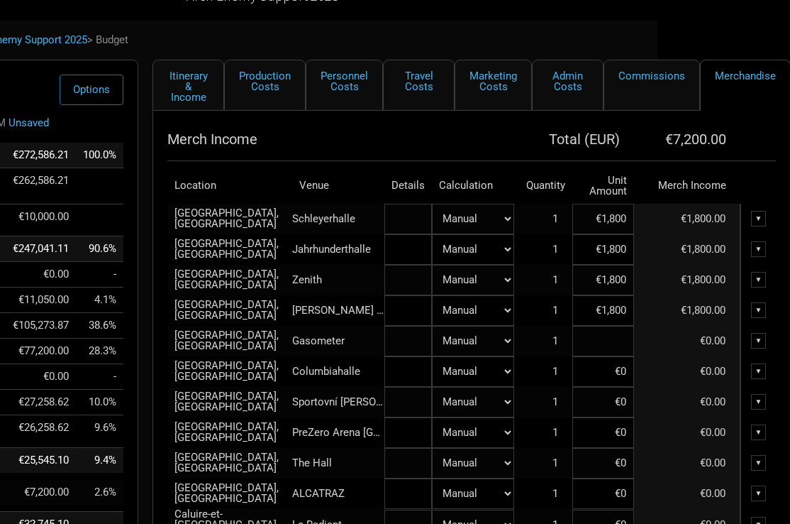
click at [614, 345] on input at bounding box center [604, 341] width 62 height 31
paste input "€1,800"
type input "€1,800"
click at [612, 371] on input at bounding box center [604, 371] width 62 height 31
paste input "€1,800"
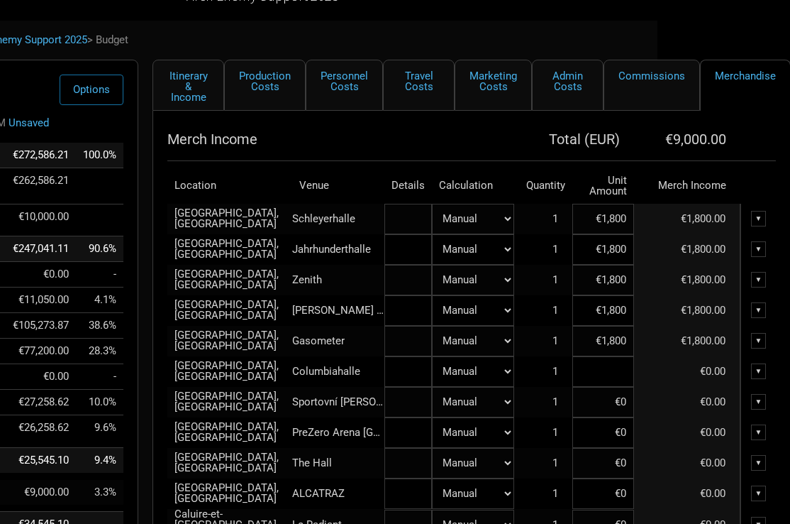
type input "€1,800"
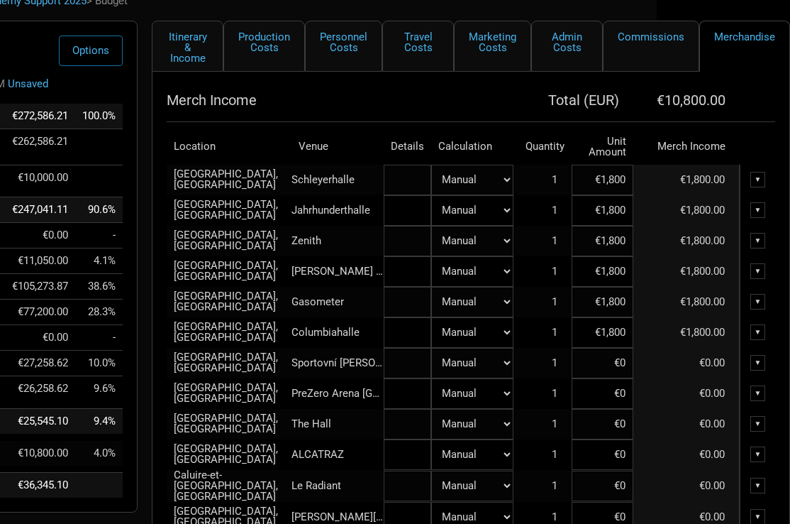
scroll to position [89, 133]
click at [614, 364] on input at bounding box center [604, 363] width 62 height 31
paste input "€1,800"
type input "€1,800"
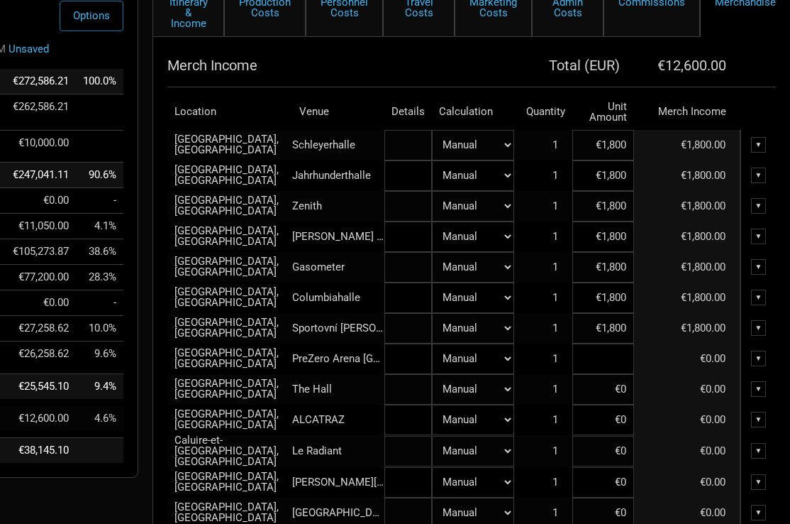
click at [614, 363] on input at bounding box center [604, 358] width 62 height 31
paste input "€1,800"
type input "€1,800"
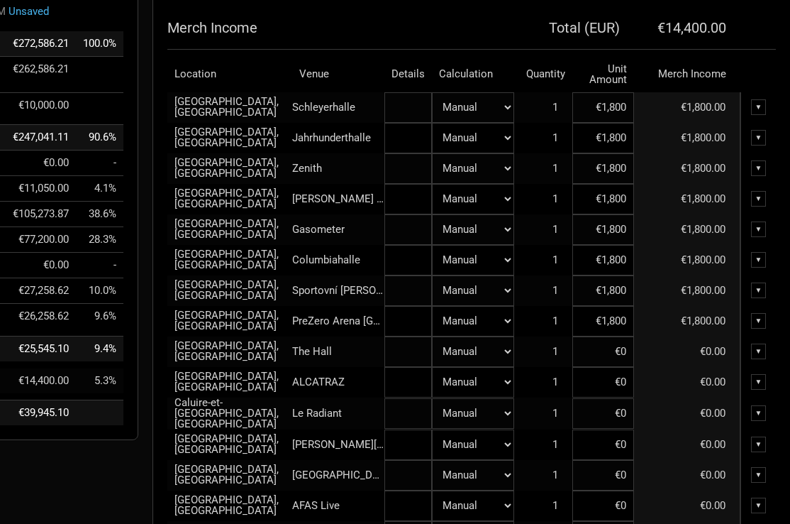
scroll to position [165, 133]
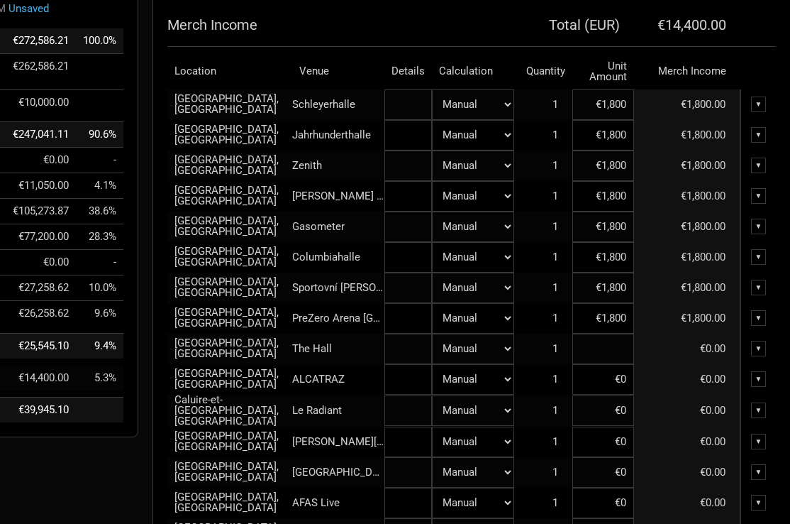
click at [614, 363] on input at bounding box center [604, 348] width 62 height 31
paste input "€1,800"
type input "€1,800"
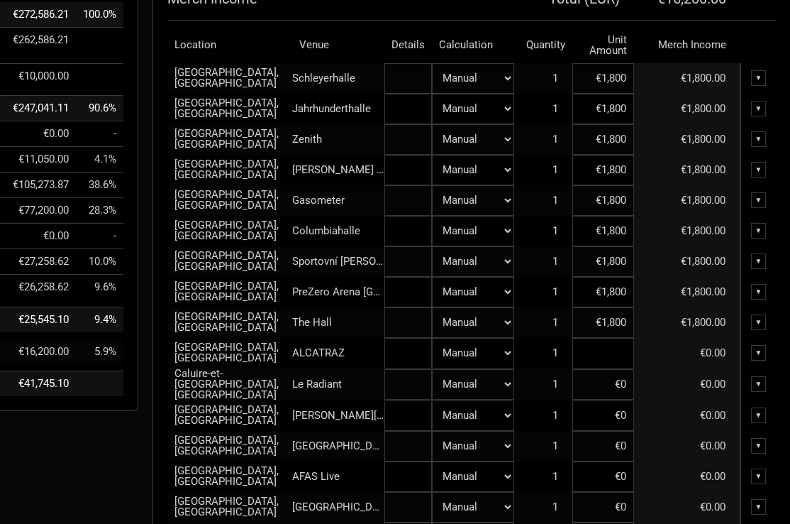
click at [614, 359] on input at bounding box center [604, 353] width 62 height 31
paste input "€1,800"
type input "€1,800"
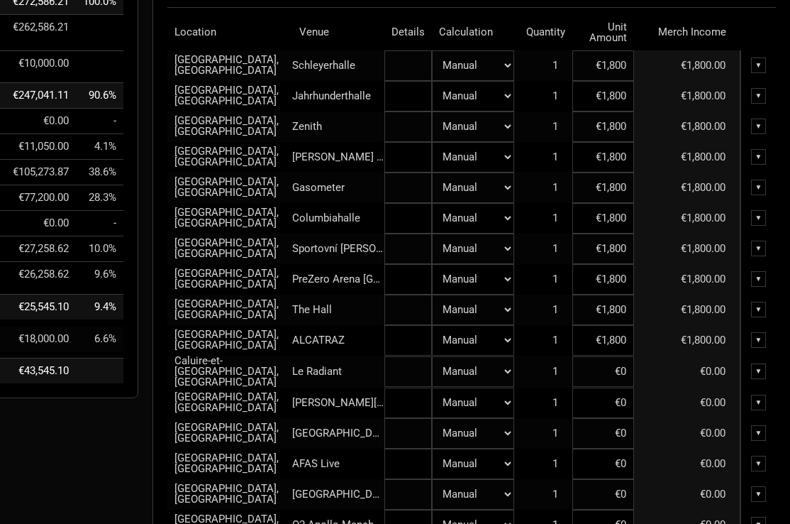
scroll to position [221, 133]
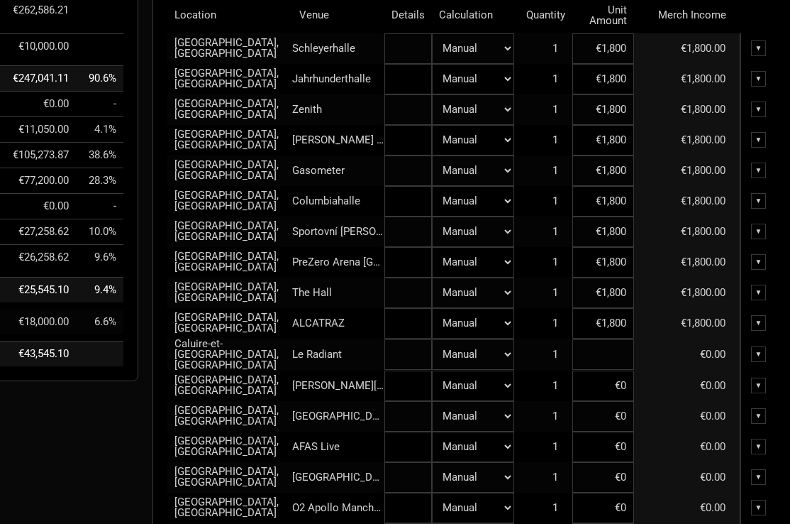
click at [614, 359] on input at bounding box center [604, 354] width 62 height 31
paste input "€1,800"
type input "€1,800"
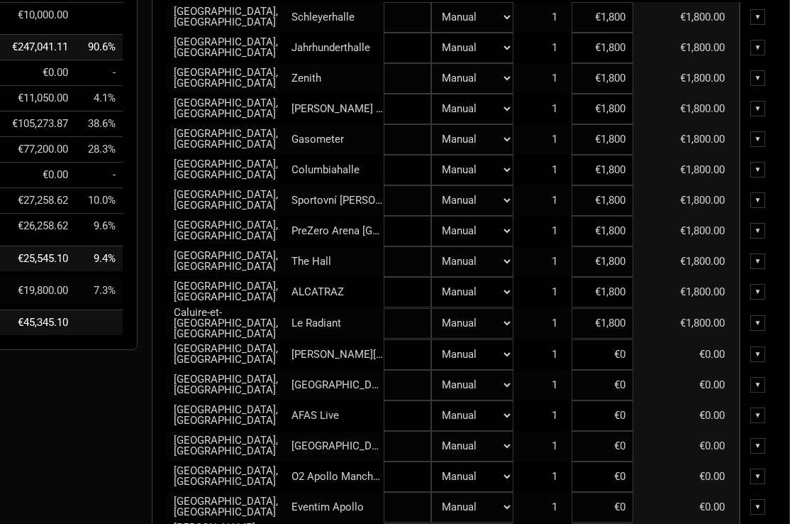
scroll to position [252, 133]
click at [614, 357] on input at bounding box center [604, 354] width 62 height 31
paste input "€1,800"
type input "€1,800"
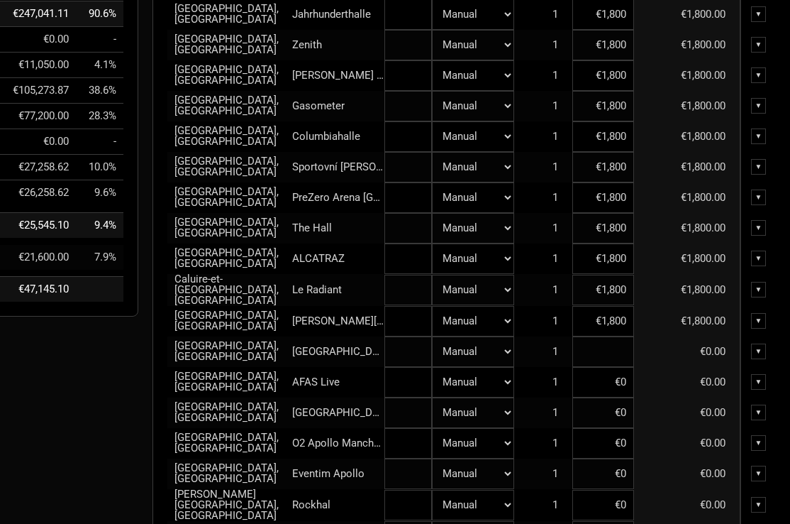
click at [614, 353] on input at bounding box center [604, 351] width 62 height 31
paste input "€1,800"
type input "€1,800"
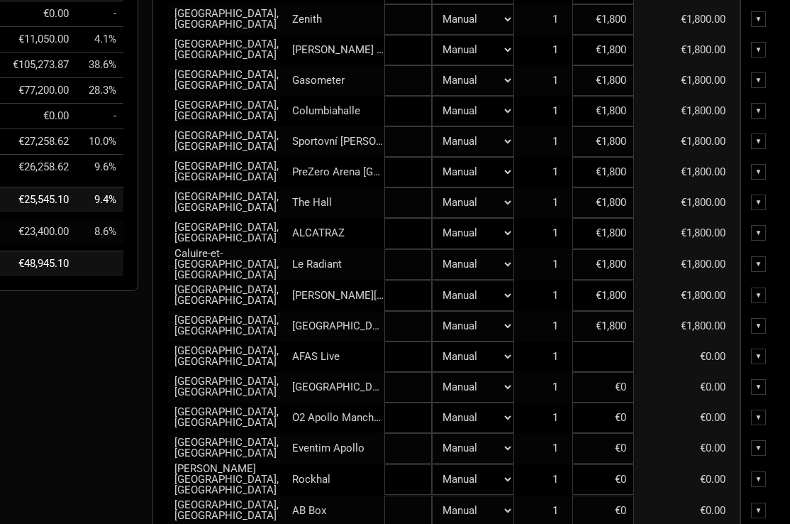
click at [614, 353] on input at bounding box center [604, 356] width 62 height 31
paste input "€1,800"
type input "€1,800"
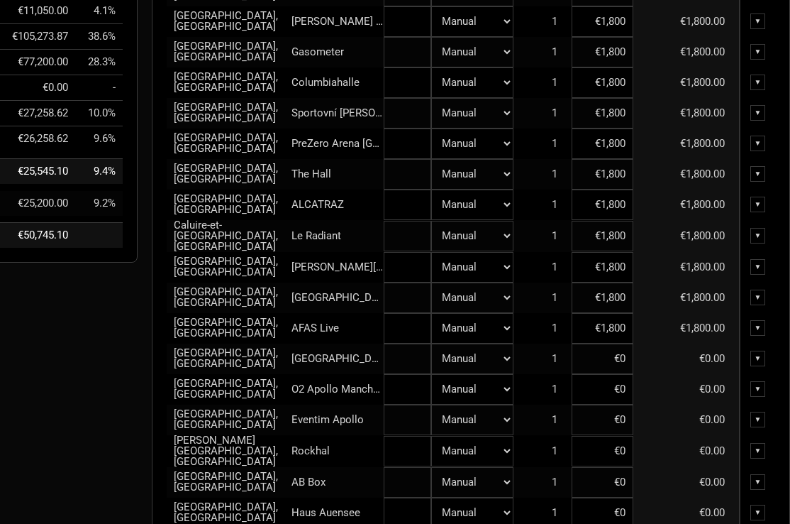
scroll to position [339, 133]
click at [612, 358] on input at bounding box center [604, 358] width 62 height 31
paste input "€1,800"
type input "€1,800"
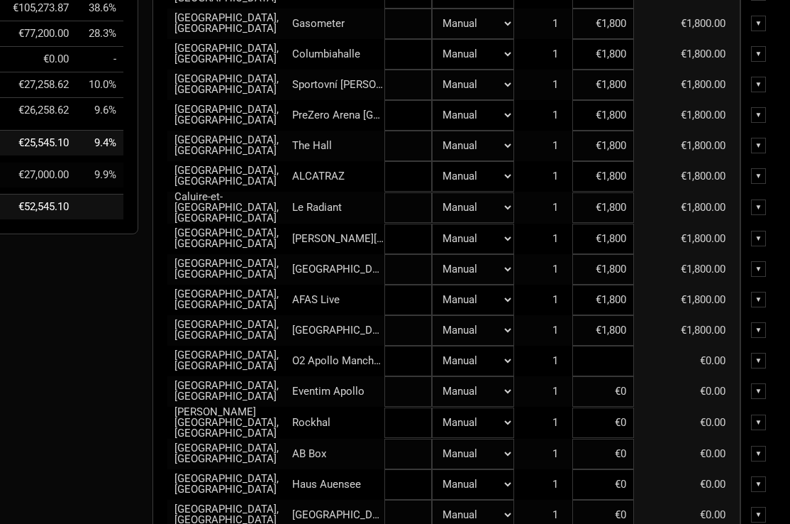
click at [611, 362] on input at bounding box center [604, 360] width 62 height 31
paste input "€1,800"
type input "€1,800"
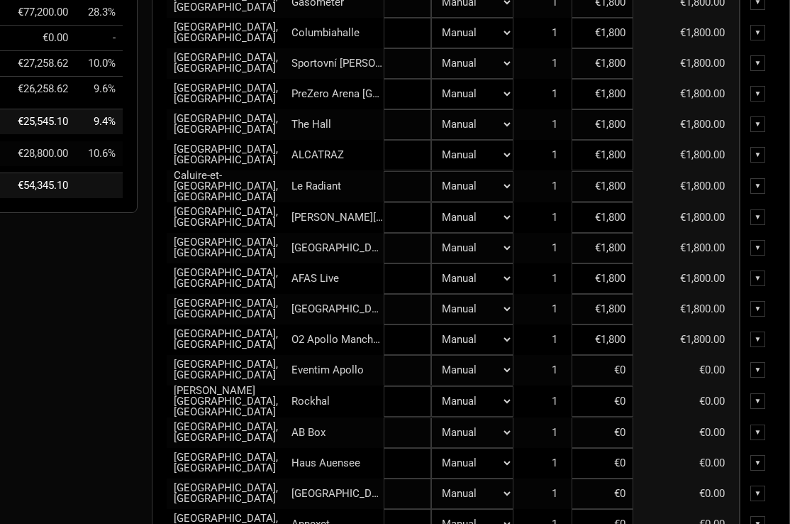
scroll to position [389, 133]
click at [611, 370] on input at bounding box center [604, 370] width 62 height 31
paste input "€1,800"
type input "€1,800"
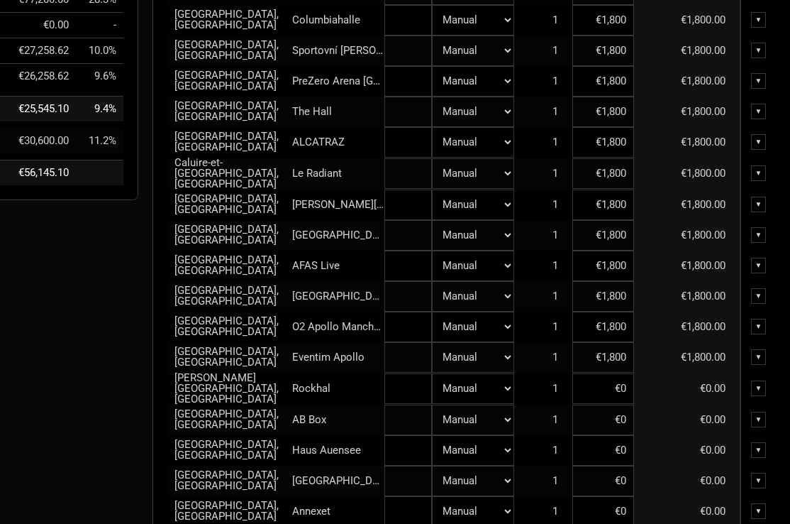
scroll to position [416, 133]
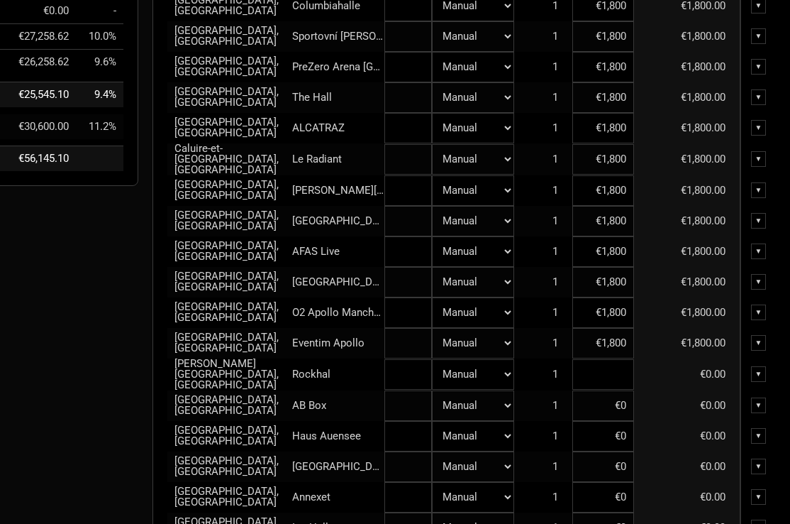
click at [609, 377] on input at bounding box center [604, 374] width 62 height 31
paste input "€1,800"
type input "€1,800"
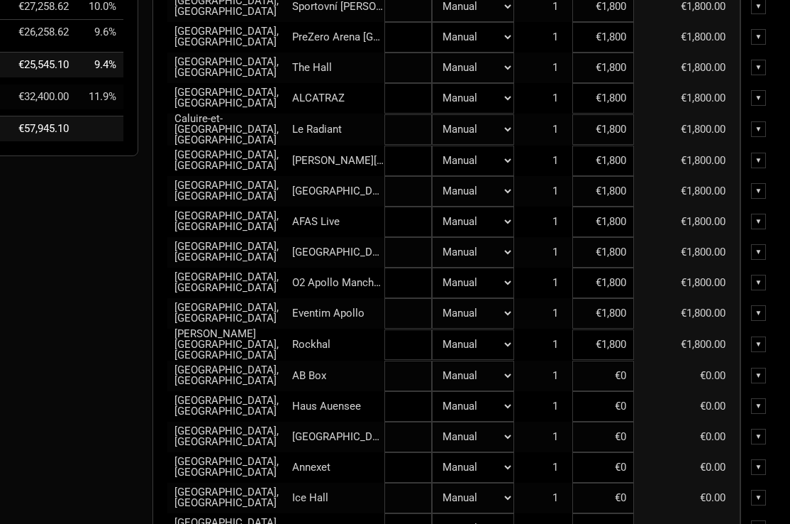
scroll to position [448, 133]
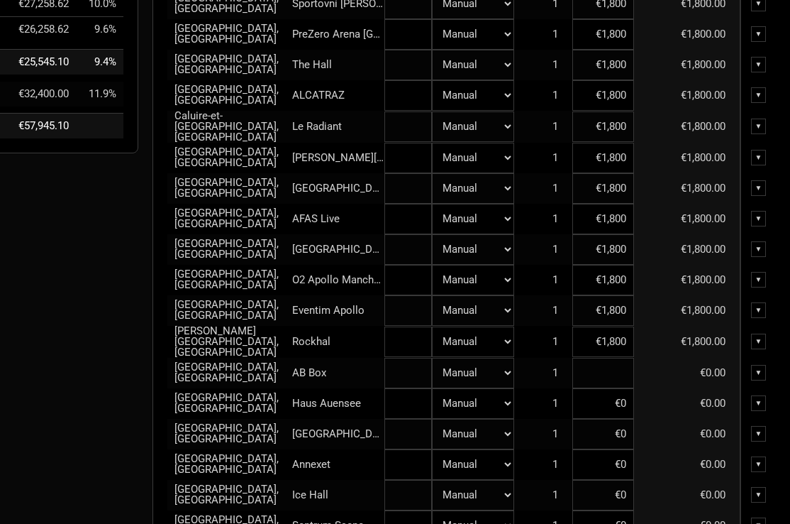
click at [610, 375] on input at bounding box center [604, 373] width 62 height 31
paste input "€1,800"
type input "€1,800"
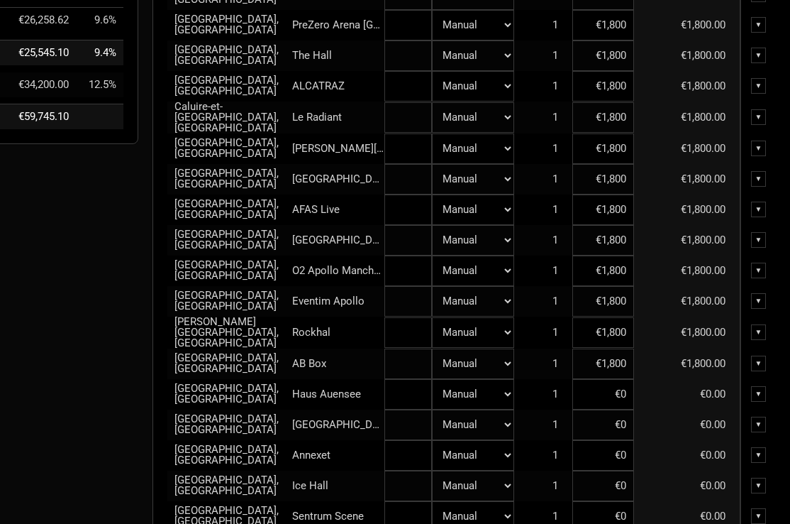
scroll to position [477, 133]
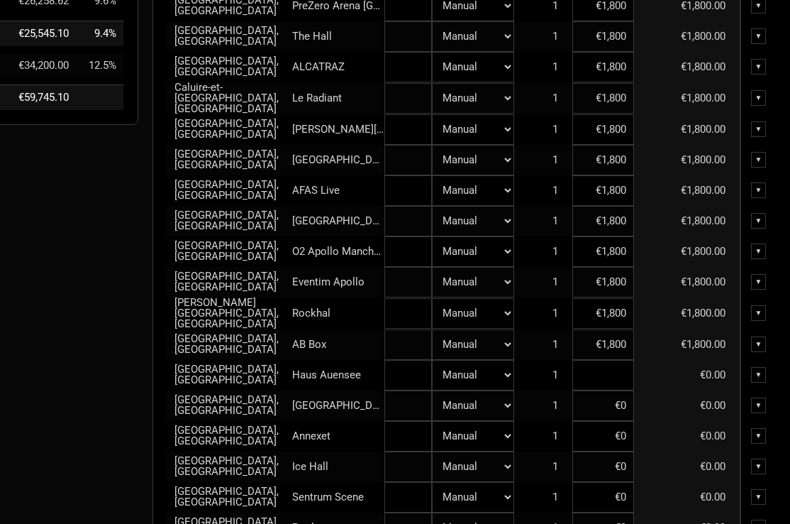
click at [610, 375] on input at bounding box center [604, 375] width 62 height 31
paste input "€1,800"
type input "€1,800"
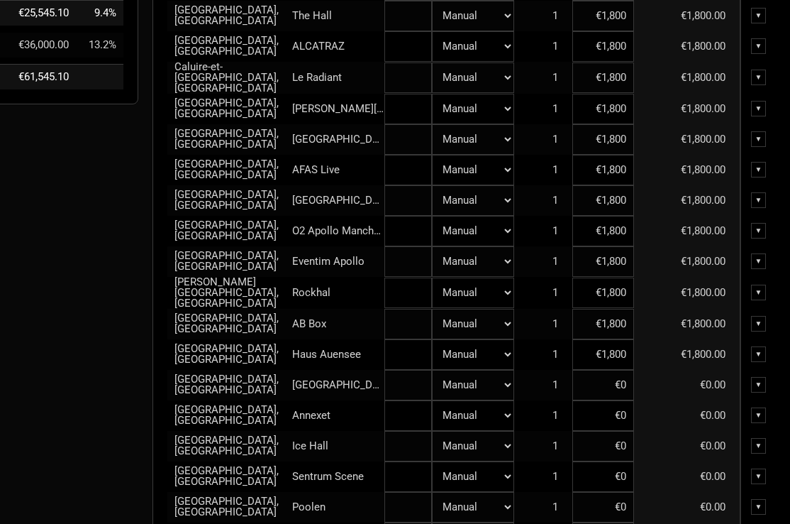
scroll to position [504, 133]
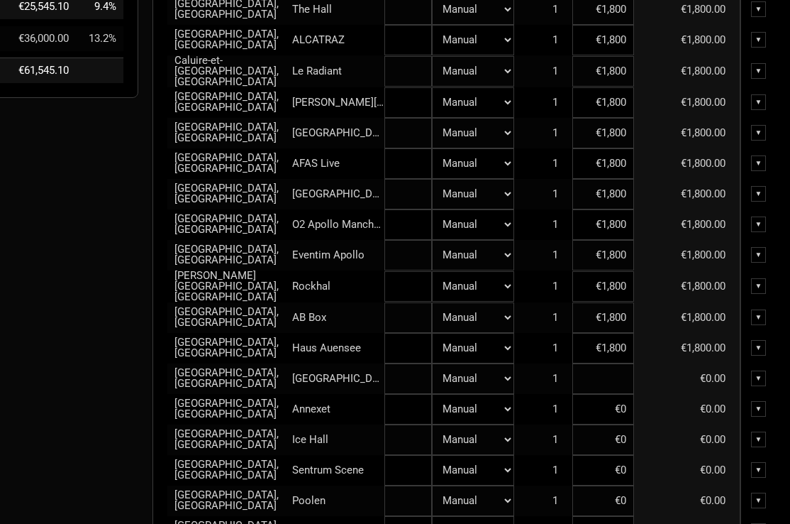
click at [610, 375] on input at bounding box center [604, 378] width 62 height 31
paste input "€1,800"
type input "€1,800"
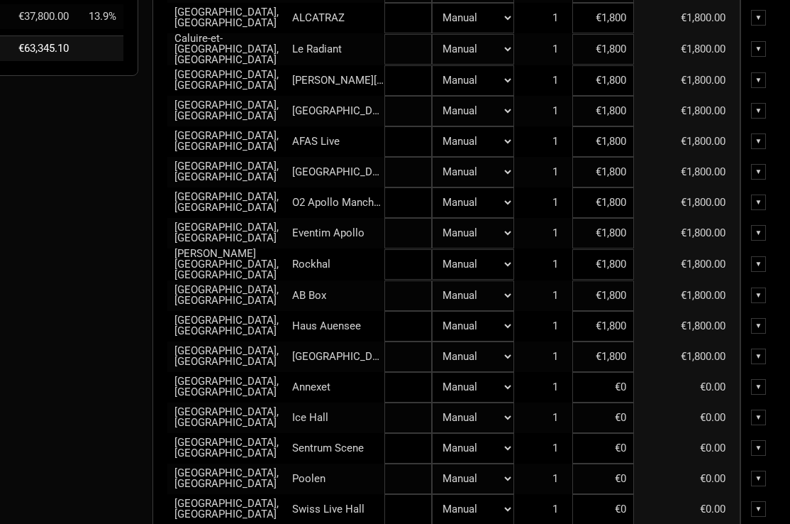
scroll to position [527, 133]
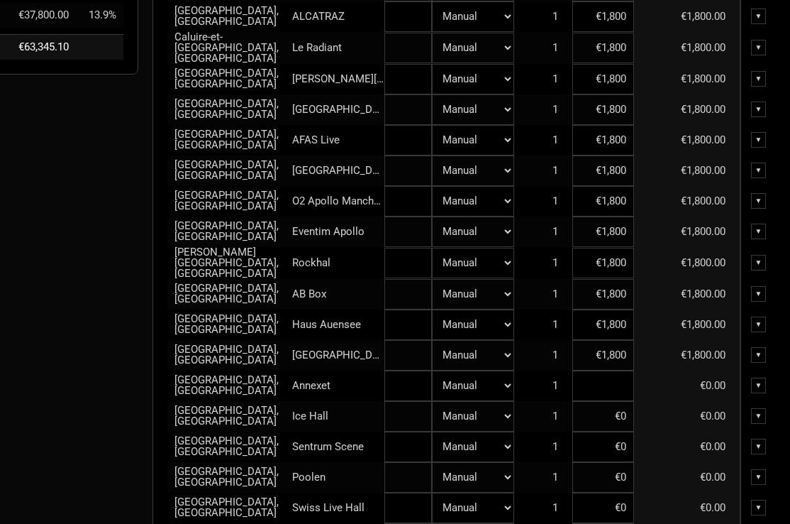
click at [609, 377] on input at bounding box center [604, 385] width 62 height 31
paste input "€1,800"
type input "€1,800"
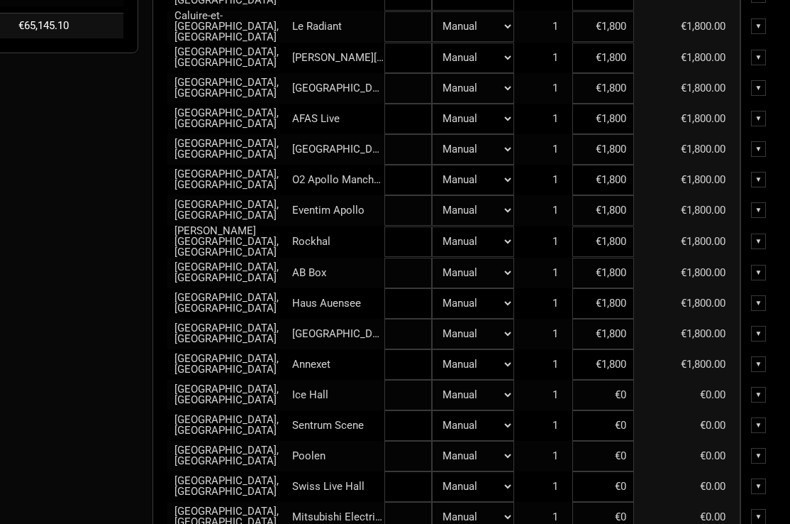
scroll to position [553, 133]
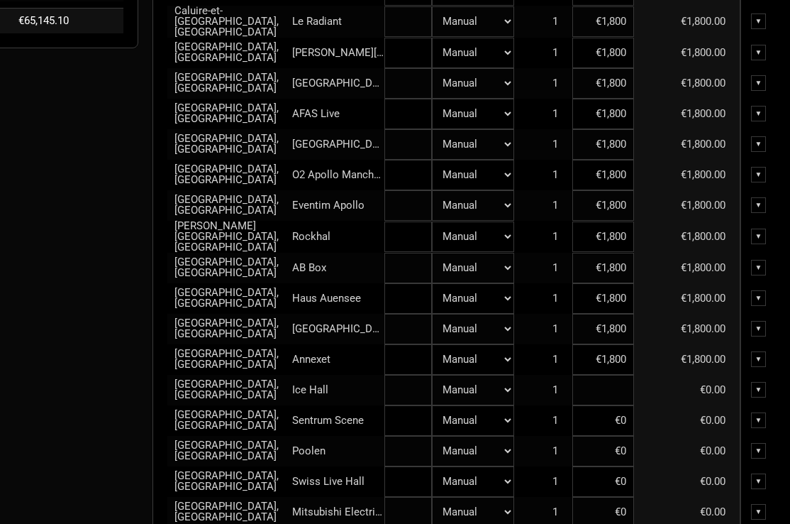
click at [608, 384] on input at bounding box center [604, 390] width 62 height 31
paste input "€1,800"
type input "€1,800"
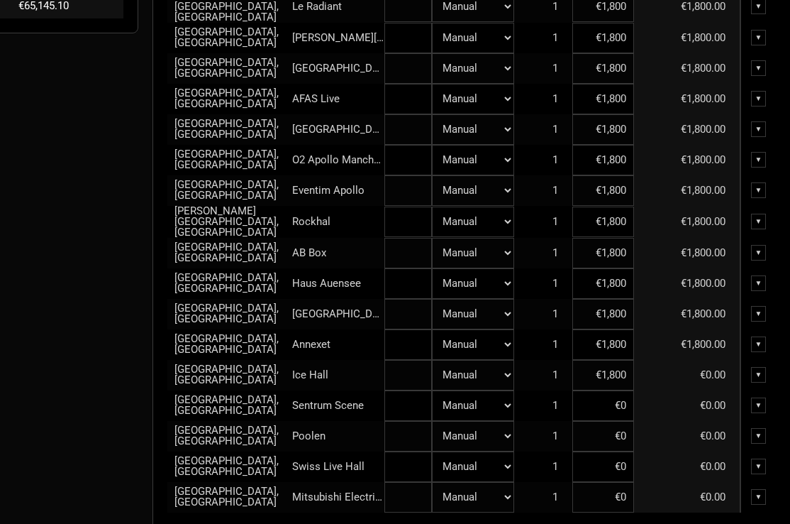
scroll to position [585, 133]
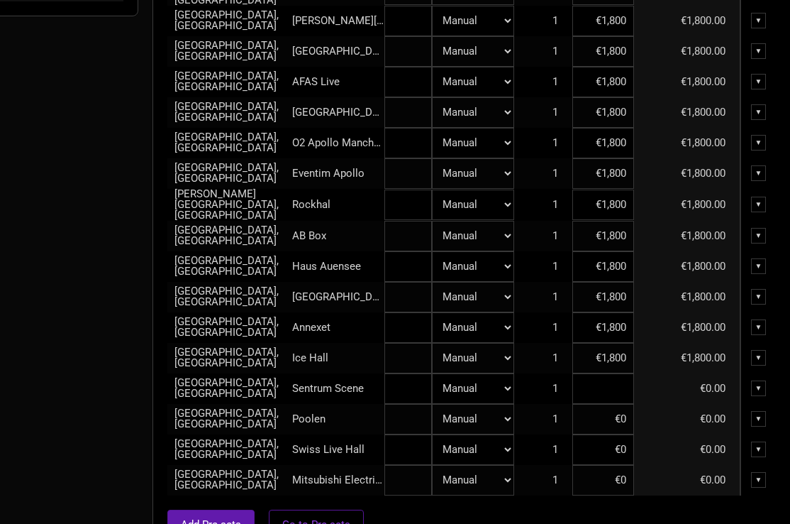
click at [606, 387] on input at bounding box center [604, 388] width 62 height 31
paste input "€1,800"
type input "€1,800"
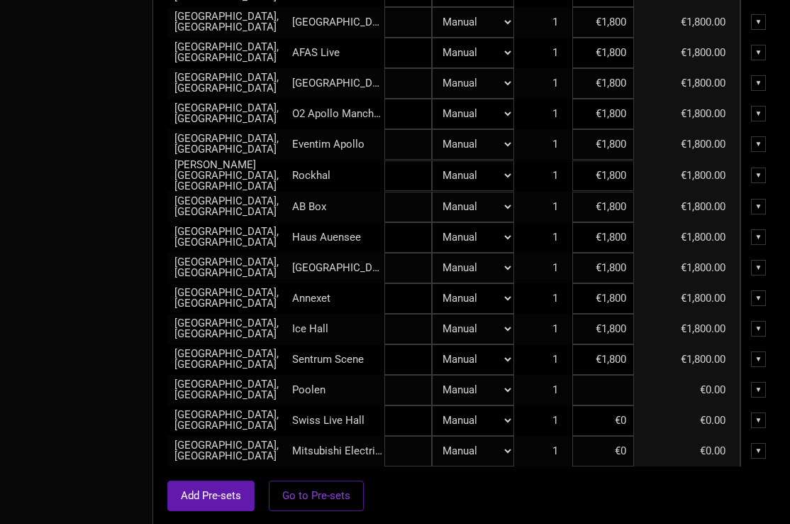
click at [607, 388] on input at bounding box center [604, 390] width 62 height 31
paste input "€1,800"
type input "€1,800"
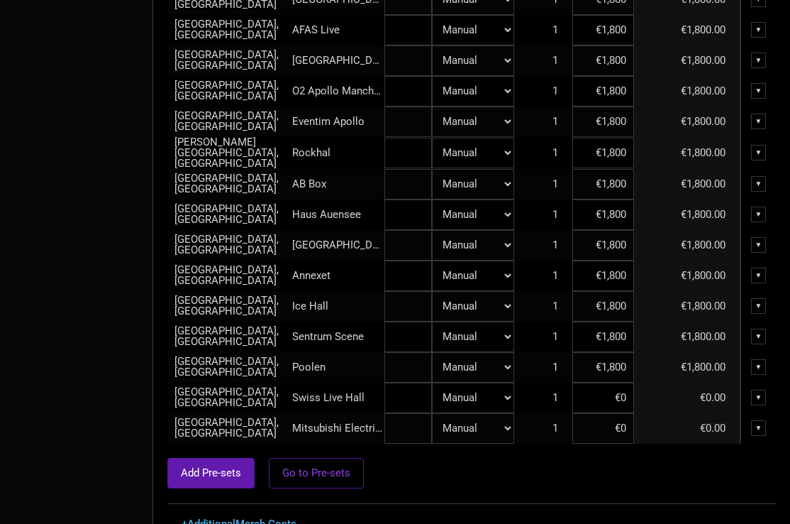
scroll to position [640, 133]
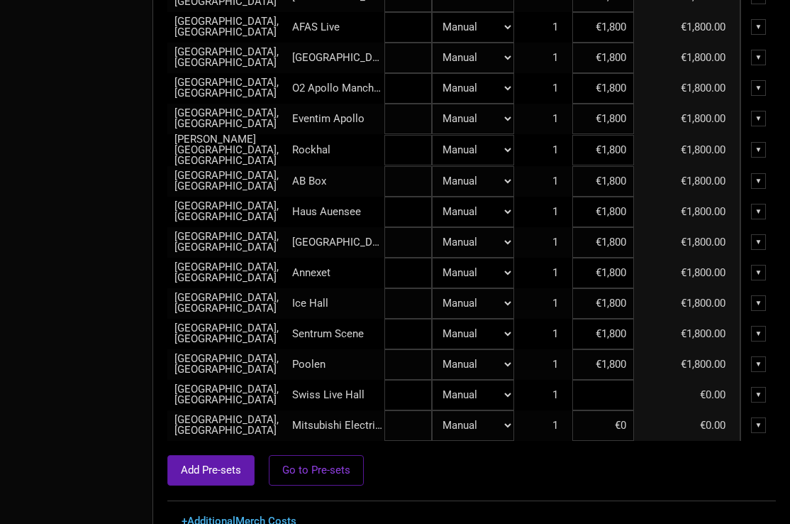
click at [607, 389] on input at bounding box center [604, 395] width 62 height 31
paste input "€1,800"
type input "€1,800"
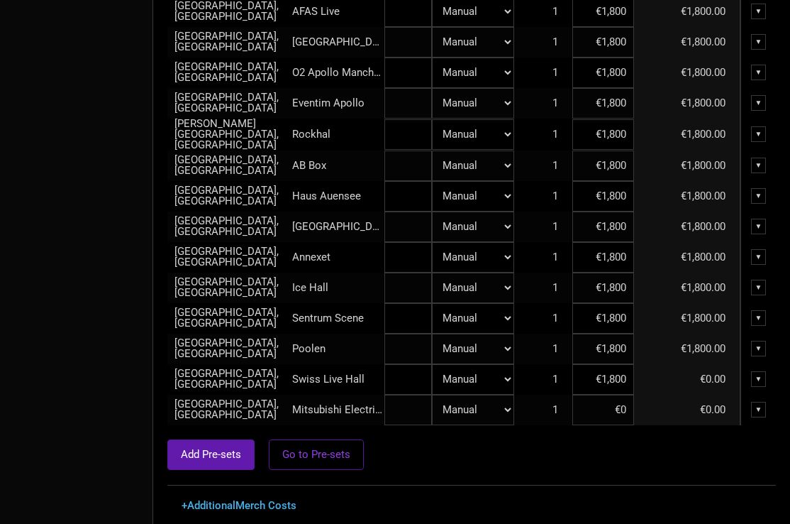
scroll to position [663, 133]
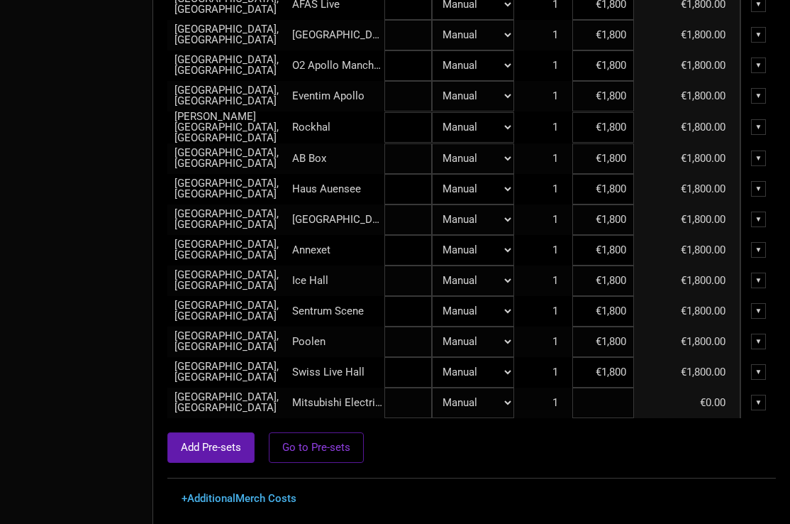
click at [607, 397] on input at bounding box center [604, 402] width 62 height 31
paste input "€1,800"
type input "€1,800"
click at [646, 409] on td "€1,800.00" at bounding box center [687, 402] width 106 height 31
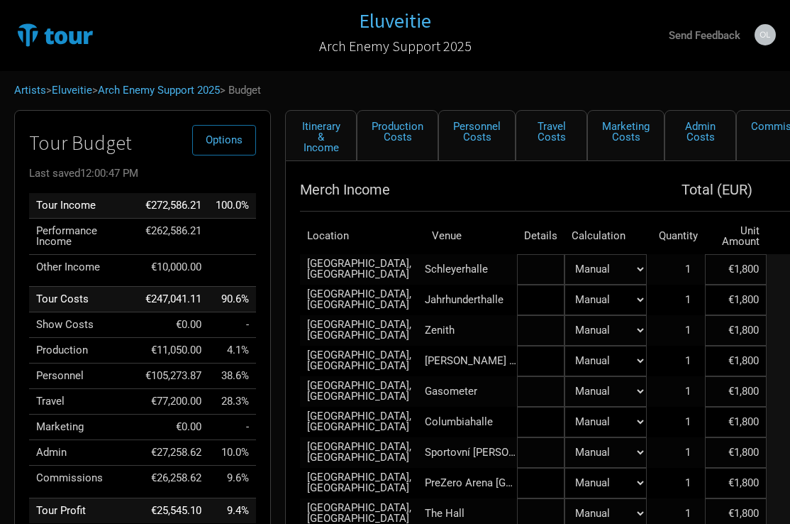
scroll to position [0, 0]
click at [397, 140] on link "Production Costs" at bounding box center [398, 135] width 82 height 51
select select "Shows"
select select "EUR"
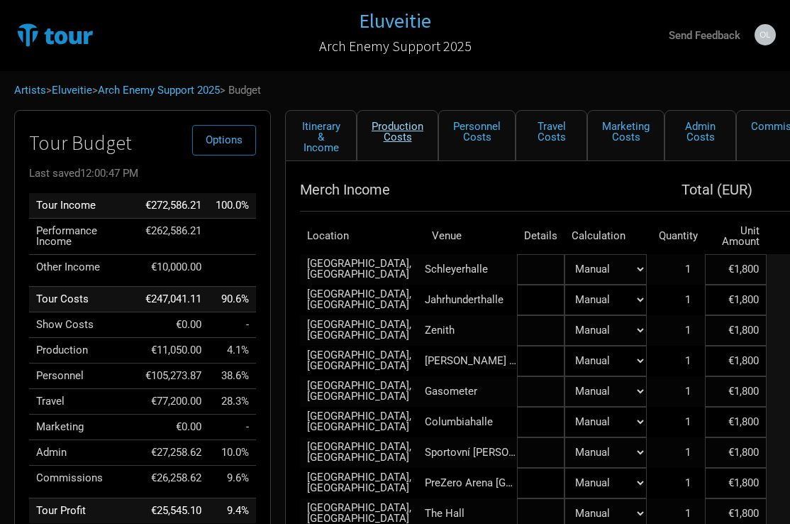
select select "EUR"
select select "Shows"
select select "EUR"
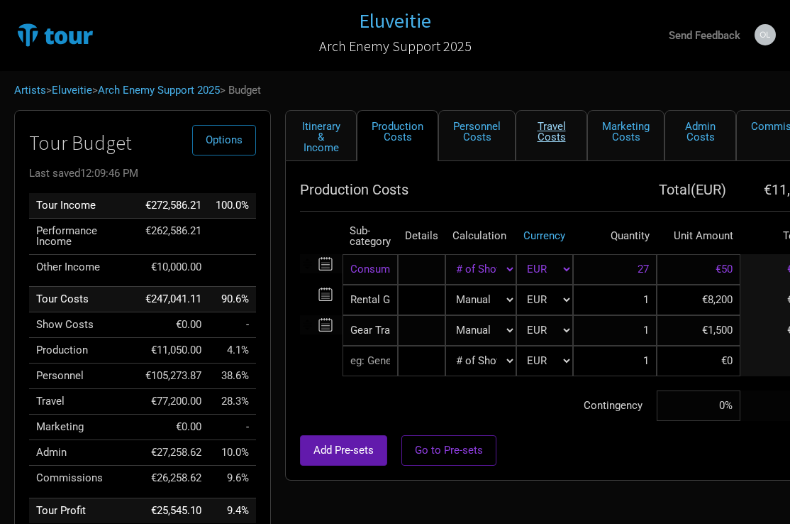
click at [553, 129] on link "Travel Costs" at bounding box center [552, 135] width 72 height 51
select select "EUR"
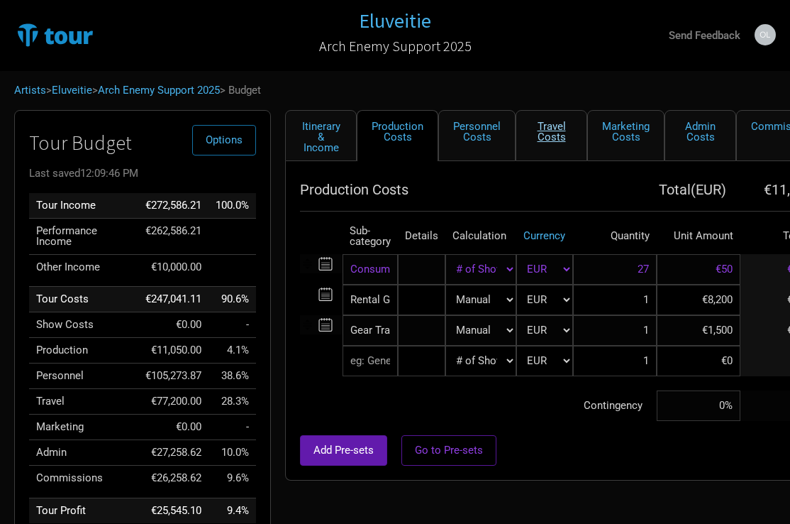
select select "EUR"
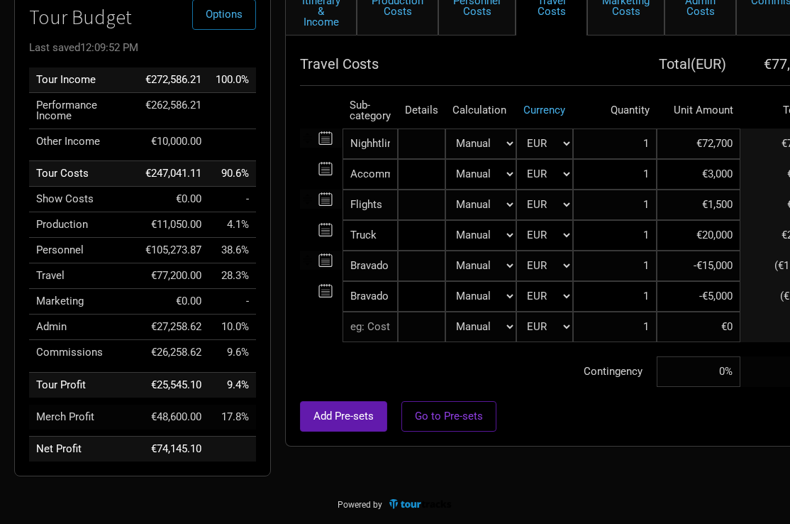
scroll to position [126, 0]
click at [365, 328] on input "text" at bounding box center [370, 326] width 55 height 31
type input "Bra"
type input "Brav"
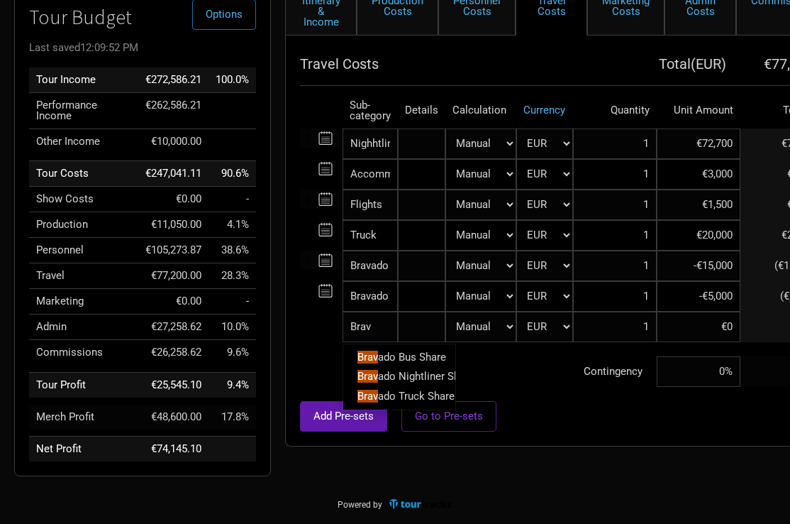
type input "Brava"
type input "Bravad"
type input "Bravado"
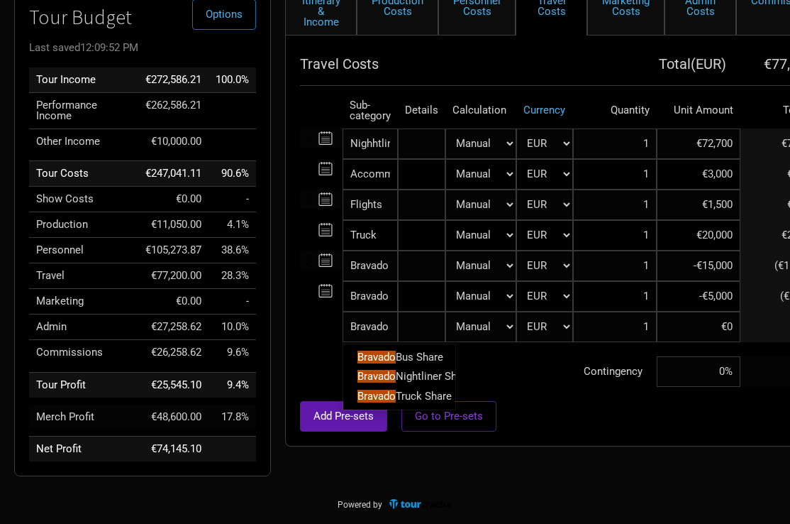
type input "Bravado"
type input "Bravado B"
type input "Bravado Balance Past Tours"
click at [513, 385] on tbody "Nighhtliner 1 selection Manual # of Shows # of Show Days # of Non-Show Days # o…" at bounding box center [604, 257] width 609 height 258
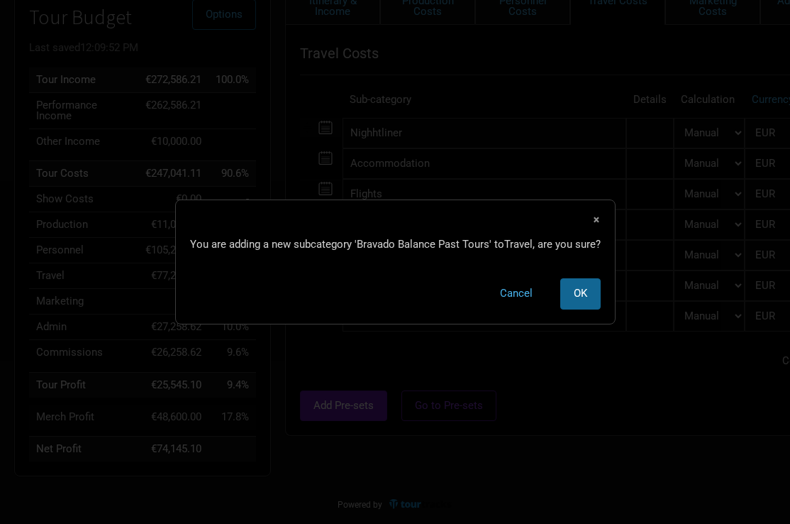
click at [580, 300] on button "OK" at bounding box center [580, 293] width 40 height 31
select select "EUR"
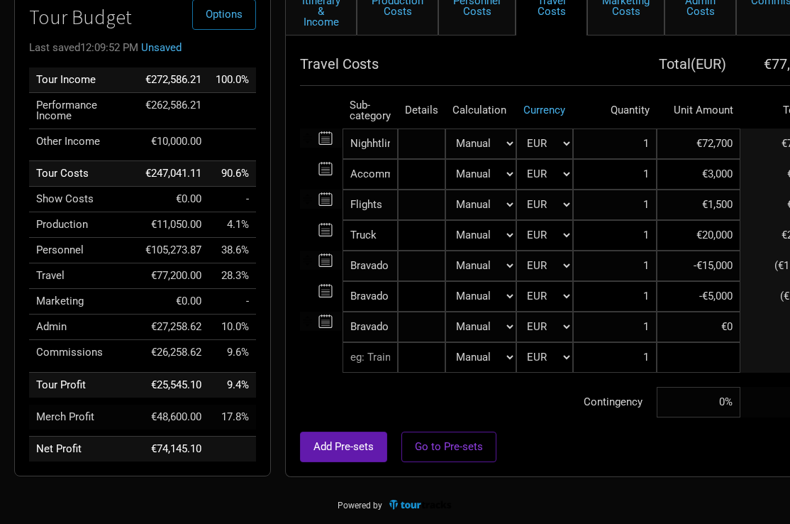
click at [707, 364] on input at bounding box center [699, 357] width 84 height 31
type input "-€_"
select select "EUR"
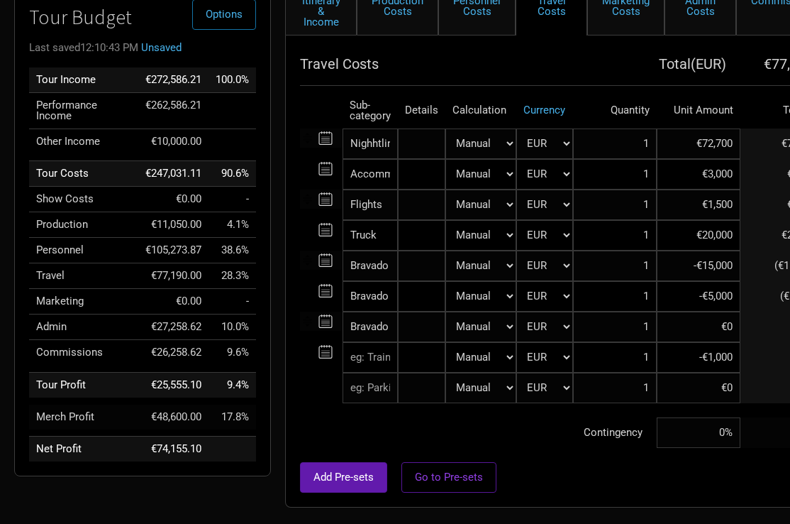
type input "-€10,000"
drag, startPoint x: 687, startPoint y: 355, endPoint x: 758, endPoint y: 355, distance: 70.9
click at [758, 355] on tr "0 selections Manual # of Shows # of Show Days # of Non-Show Days # of Days # of…" at bounding box center [604, 357] width 609 height 31
type input "€0"
click at [717, 329] on input at bounding box center [699, 326] width 84 height 31
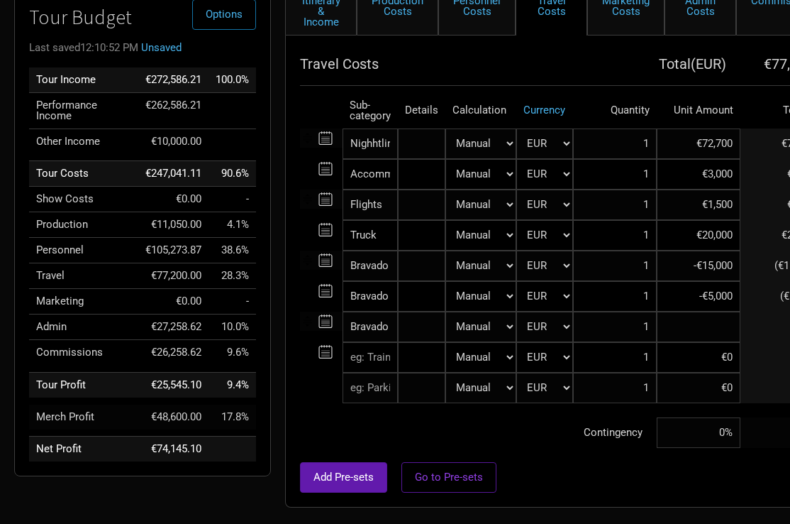
paste input "-€10,000"
type input "-€10,000"
click at [560, 441] on td "Contingency" at bounding box center [478, 432] width 357 height 31
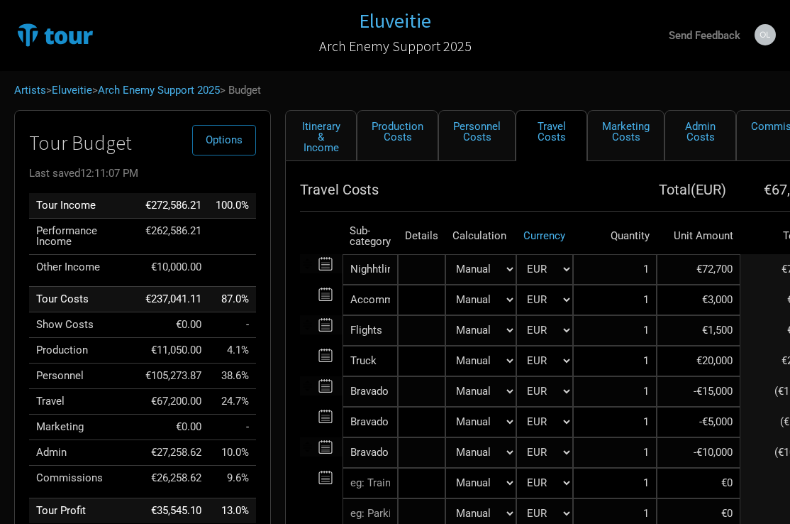
scroll to position [1, 0]
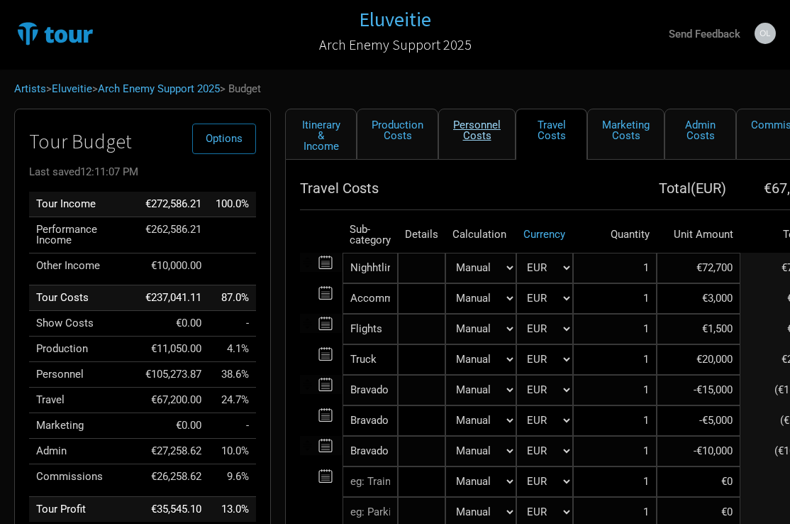
click at [475, 133] on link "Personnel Costs" at bounding box center [476, 134] width 77 height 51
select select "EUR"
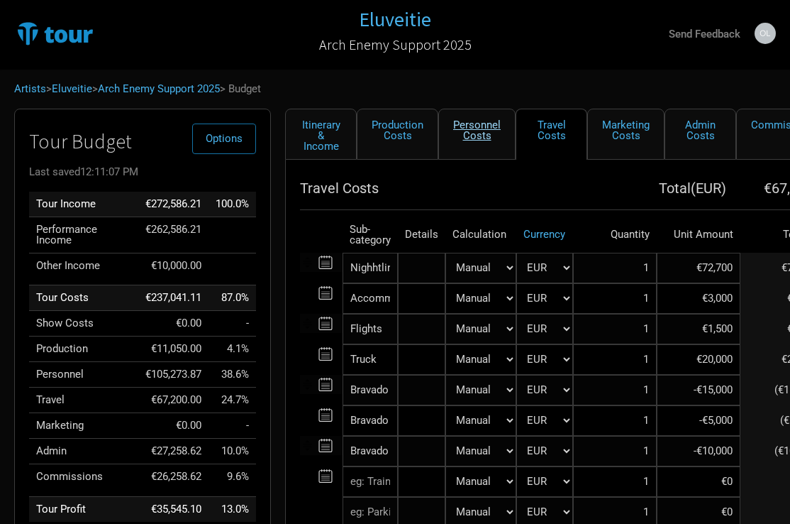
select select "EUR"
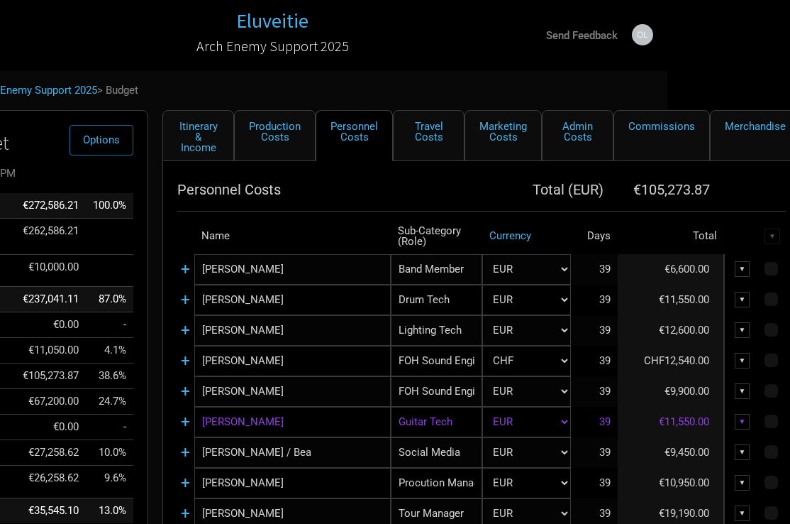
scroll to position [0, 127]
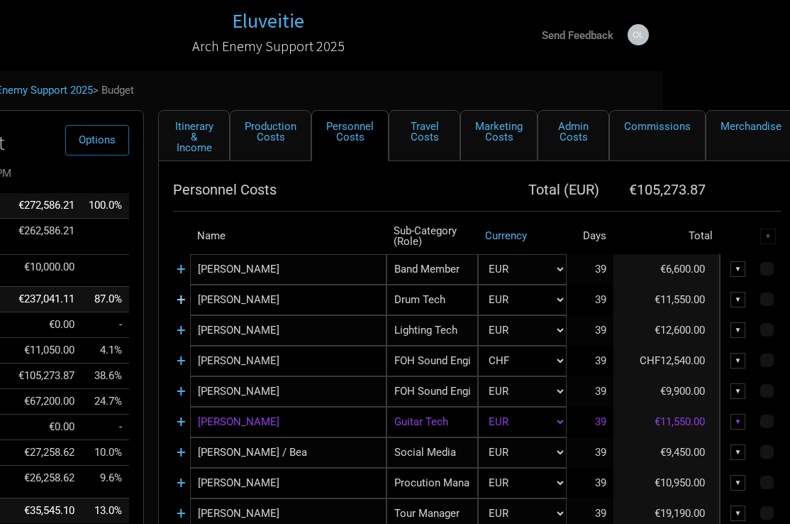
click at [179, 300] on link "+" at bounding box center [181, 299] width 9 height 18
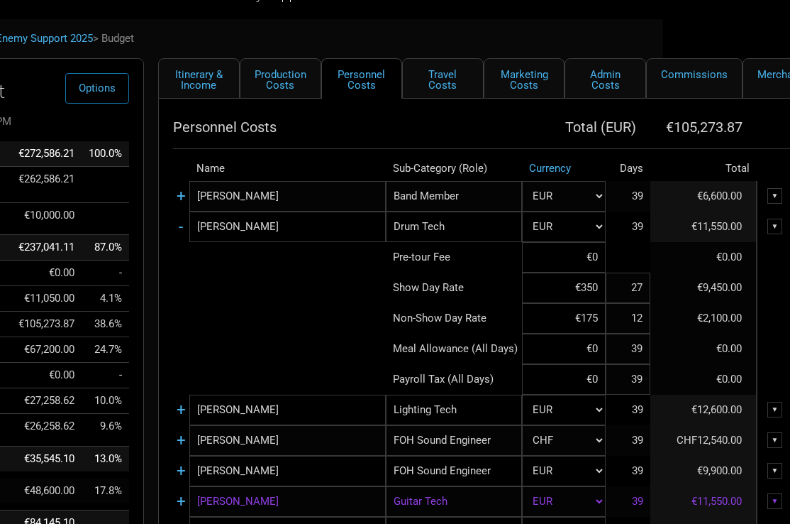
scroll to position [62, 127]
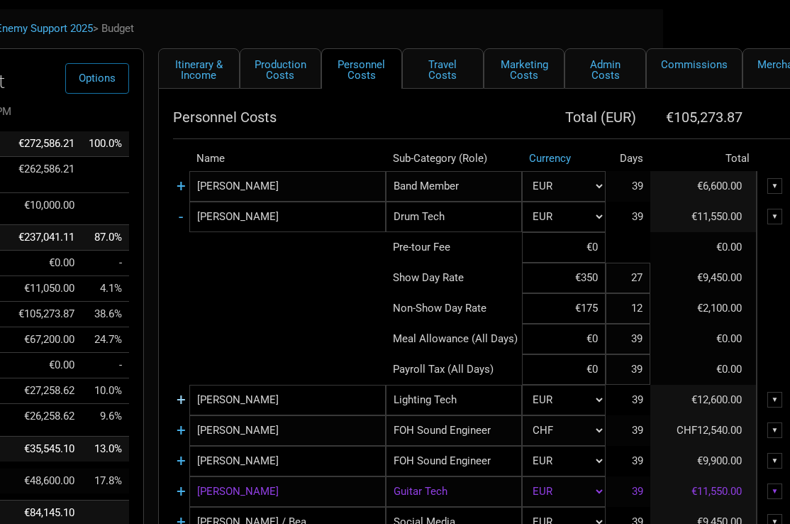
click at [182, 404] on link "+" at bounding box center [181, 399] width 9 height 18
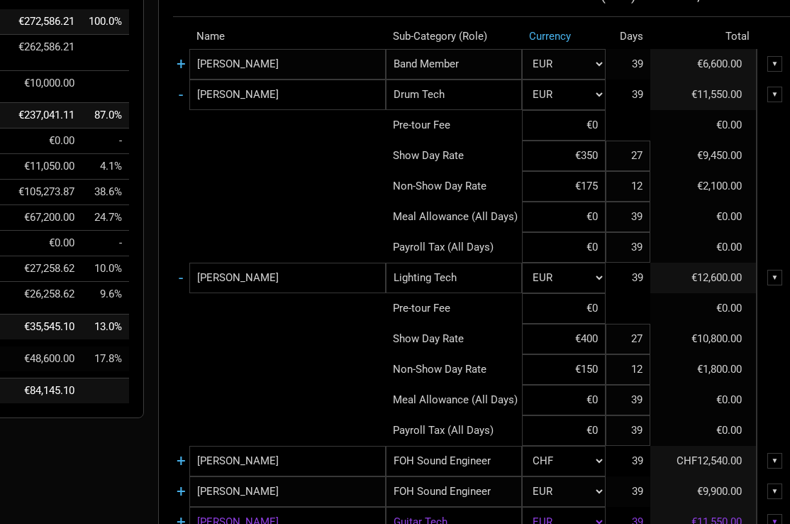
scroll to position [182, 128]
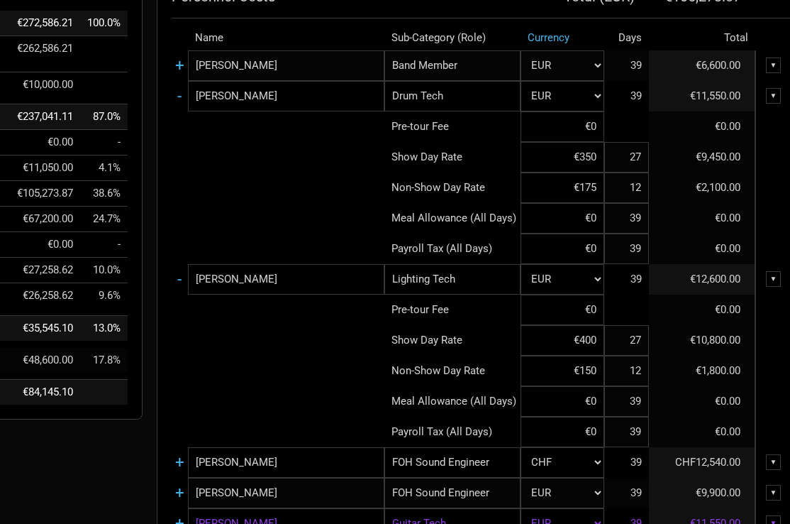
click at [580, 354] on input "€400" at bounding box center [562, 340] width 83 height 31
type input "€420"
click at [587, 375] on input "€150" at bounding box center [562, 370] width 83 height 31
type input "€200"
click at [189, 397] on td at bounding box center [278, 401] width 213 height 31
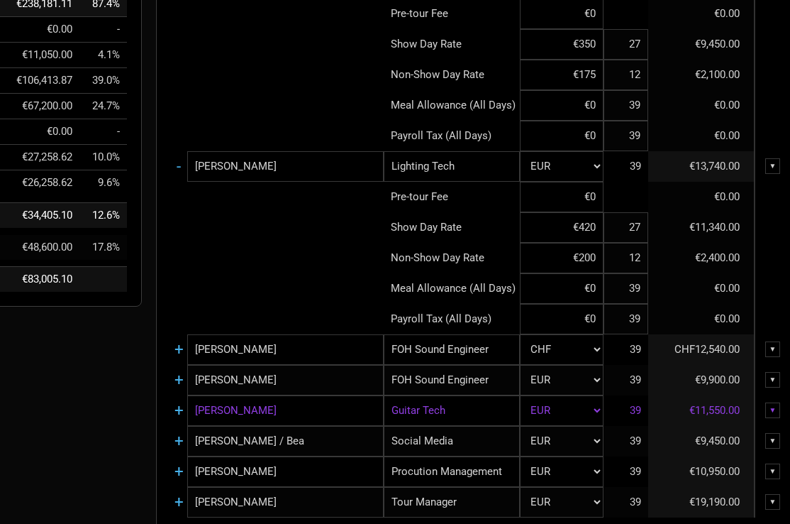
scroll to position [300, 129]
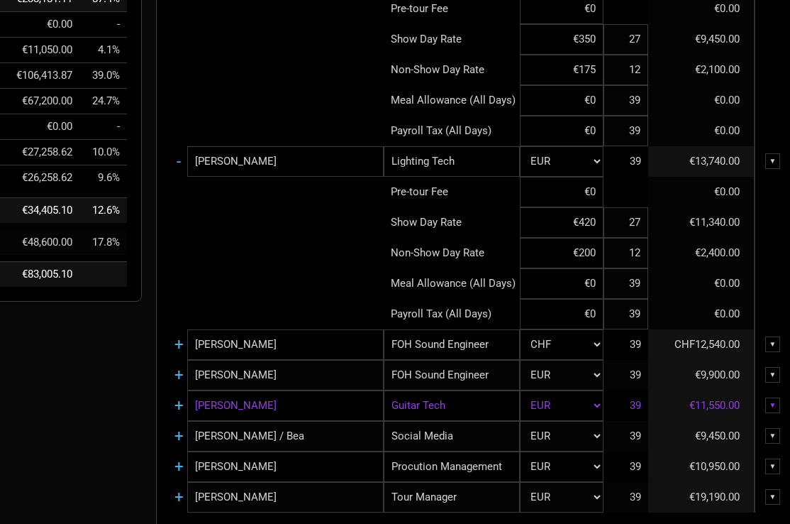
click at [176, 348] on link "+" at bounding box center [179, 344] width 9 height 18
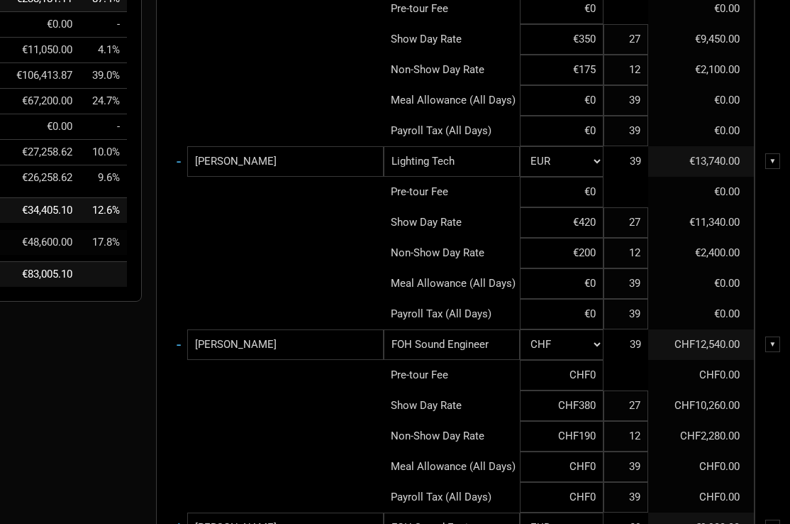
click at [593, 411] on input "CHF380" at bounding box center [561, 405] width 83 height 31
click at [592, 411] on input "CHF380" at bounding box center [561, 405] width 83 height 31
type input "CHF400"
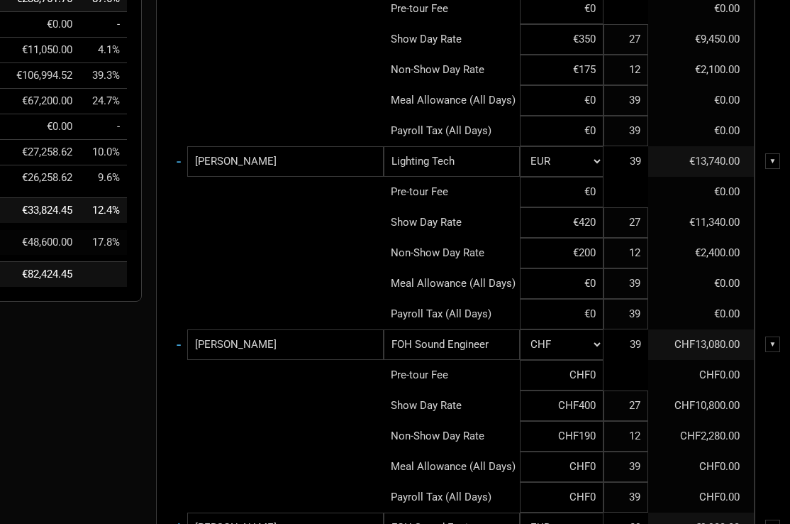
click at [590, 442] on input "CHF190" at bounding box center [561, 436] width 83 height 31
click at [590, 443] on input "CHF190" at bounding box center [561, 436] width 83 height 31
type input "CHF200"
click at [316, 410] on td at bounding box center [277, 405] width 213 height 31
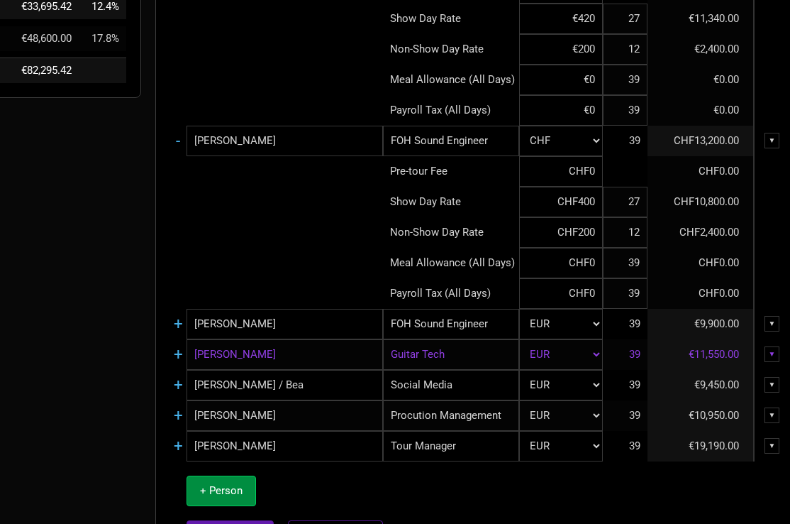
scroll to position [507, 130]
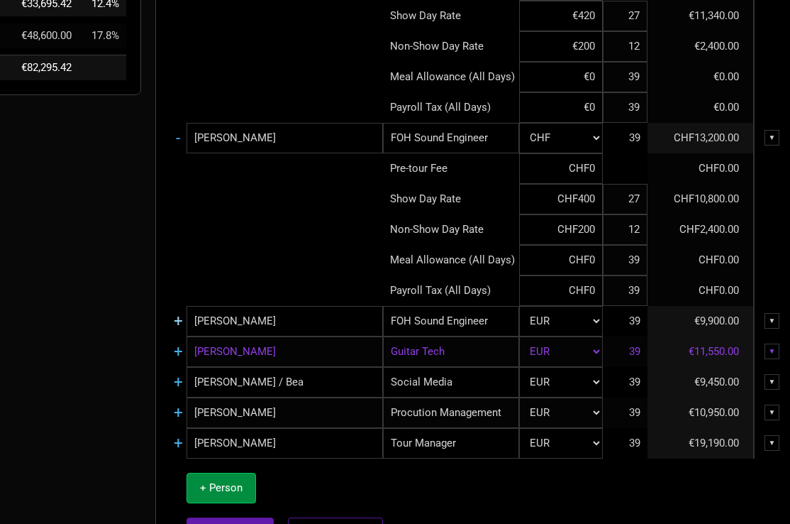
click at [178, 321] on link "+" at bounding box center [178, 320] width 9 height 18
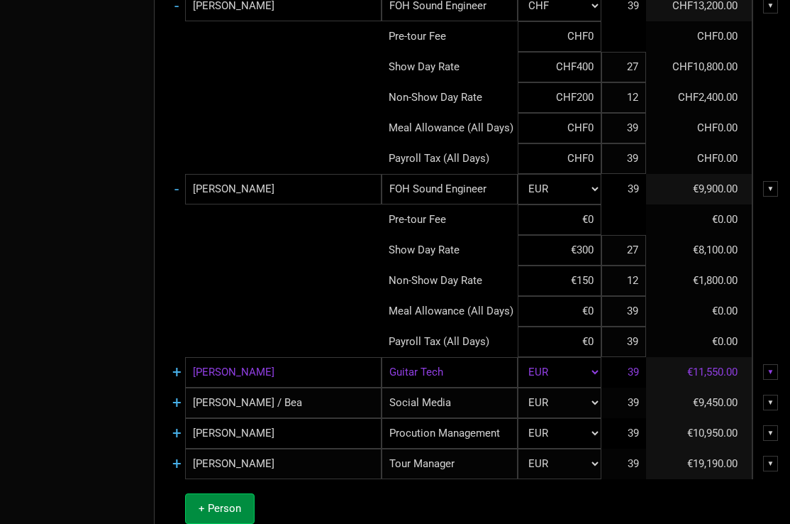
scroll to position [641, 131]
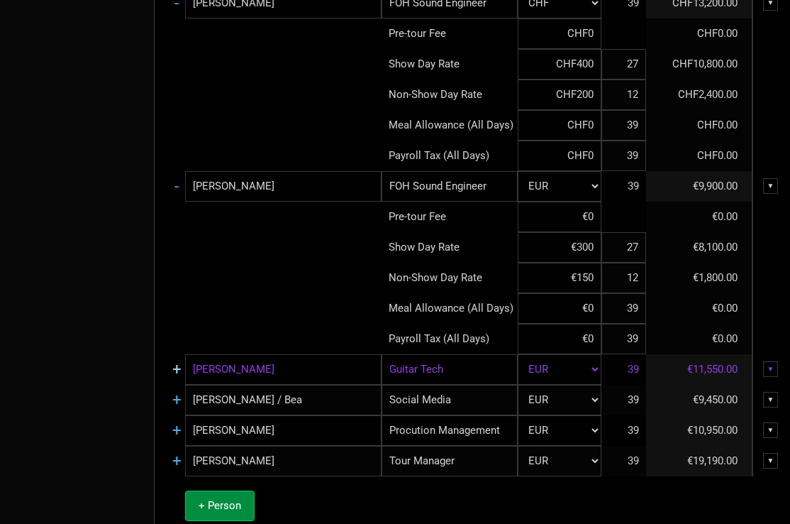
click at [175, 371] on link "+" at bounding box center [176, 369] width 9 height 18
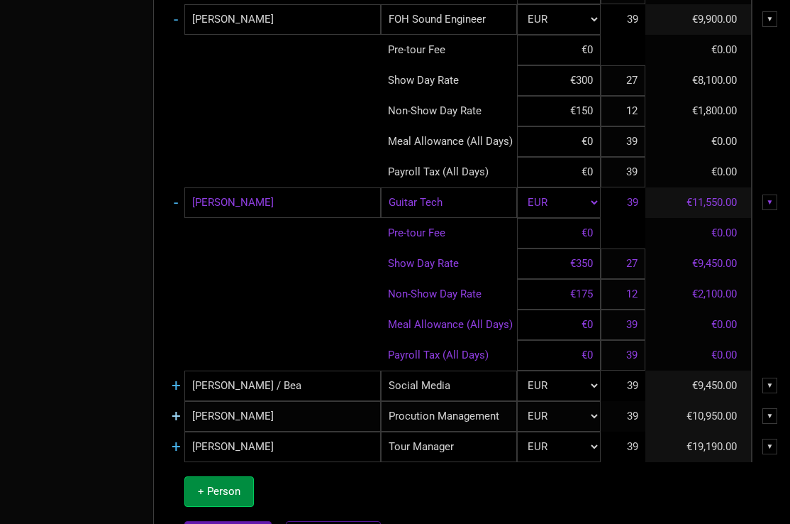
scroll to position [818, 132]
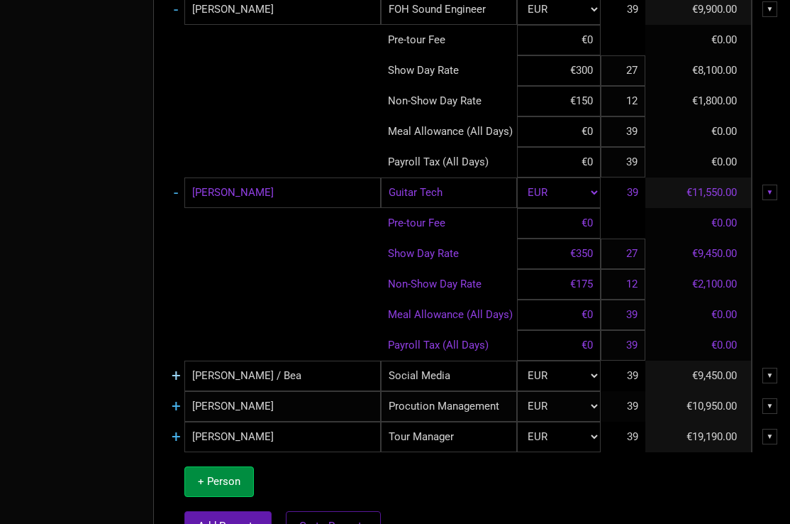
click at [177, 375] on link "+" at bounding box center [176, 375] width 9 height 18
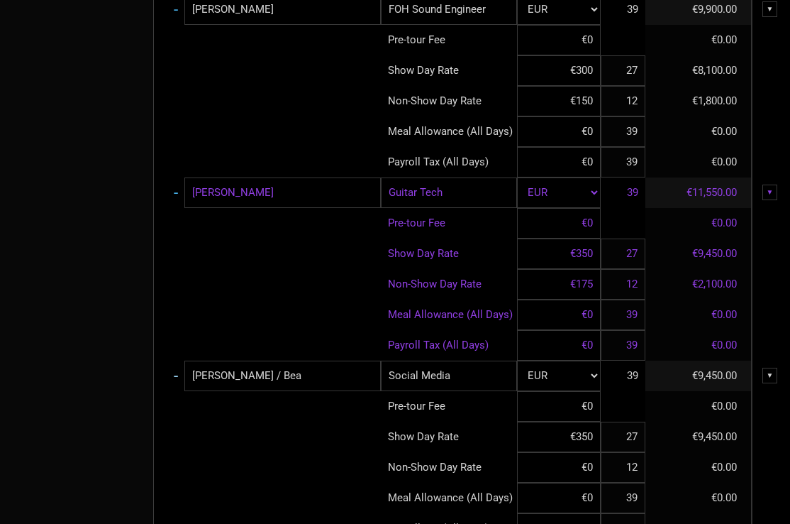
click at [177, 375] on link "-" at bounding box center [176, 375] width 4 height 18
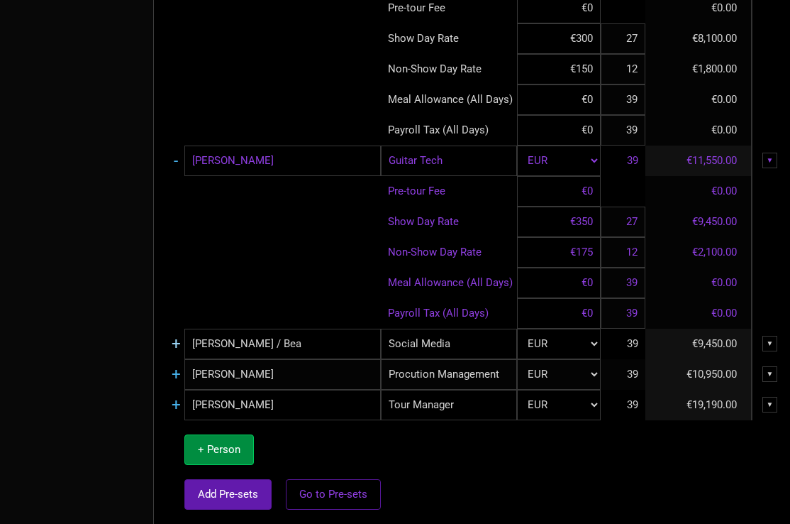
scroll to position [850, 134]
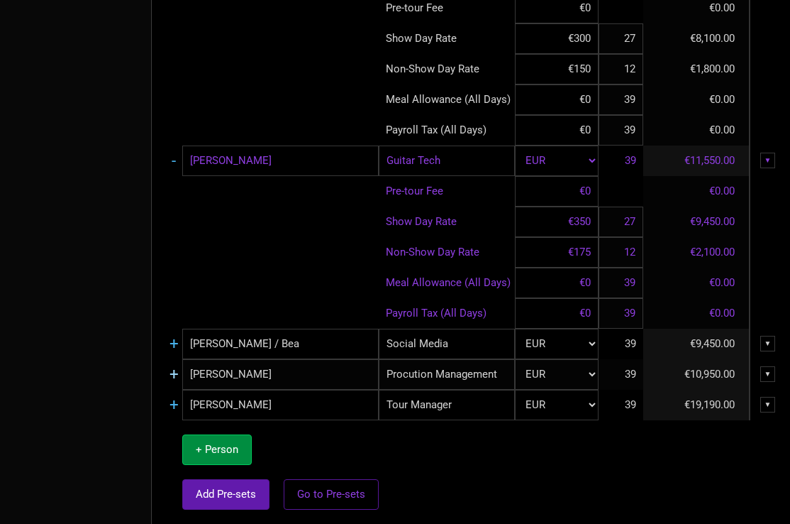
click at [175, 375] on link "+" at bounding box center [174, 374] width 9 height 18
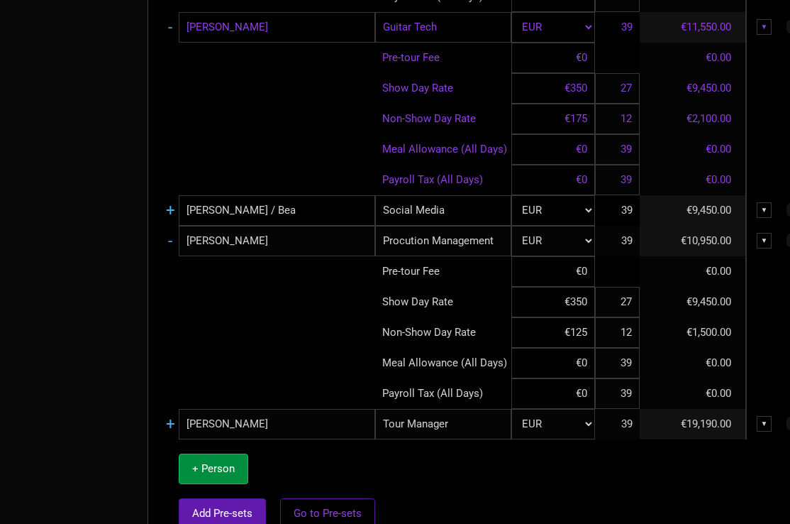
scroll to position [983, 138]
click at [170, 422] on link "+" at bounding box center [169, 423] width 9 height 18
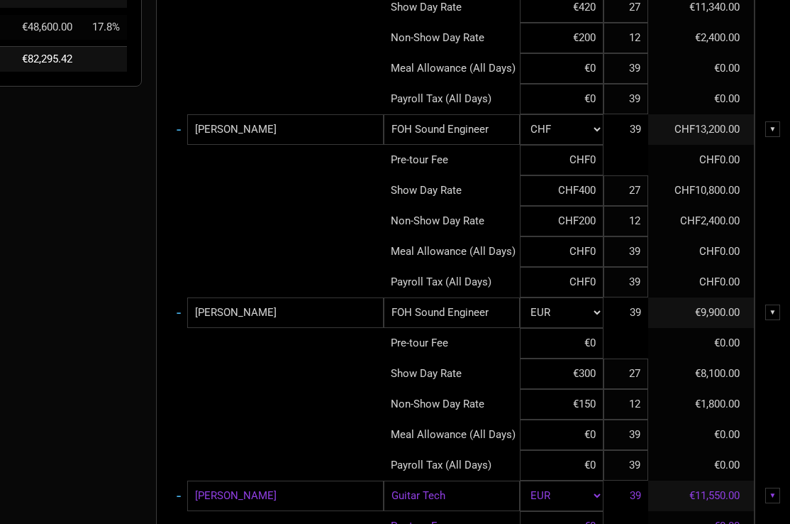
scroll to position [513, 129]
